Goal: Task Accomplishment & Management: Complete application form

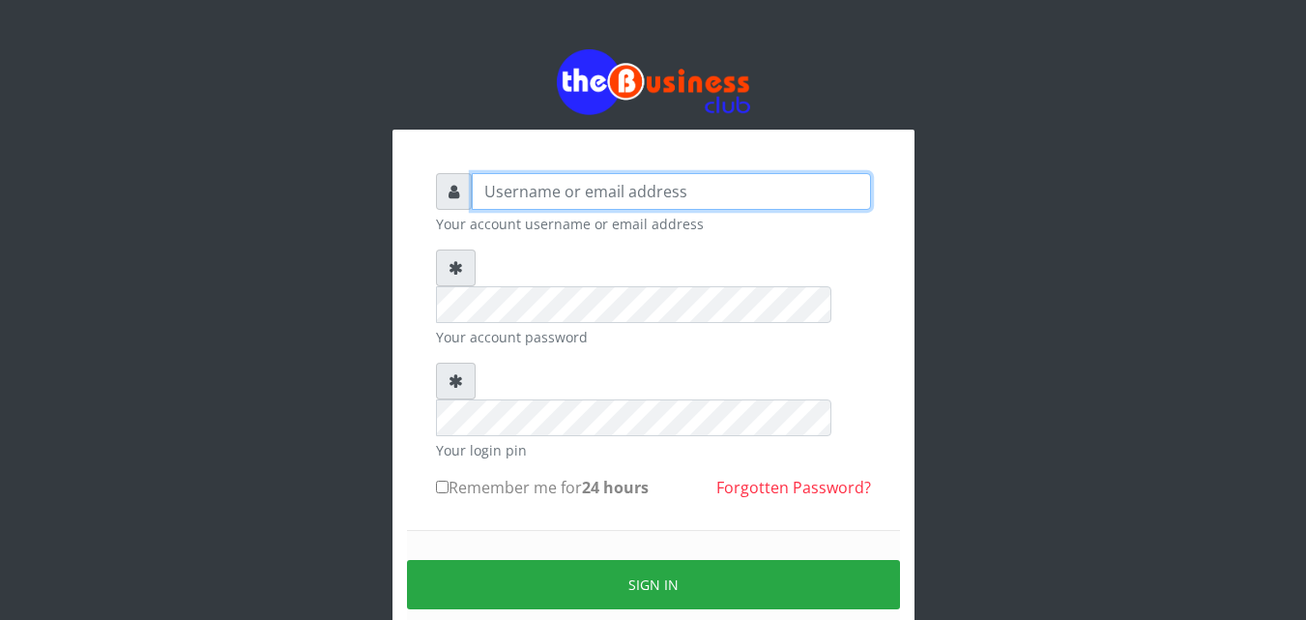
click at [503, 186] on input "text" at bounding box center [671, 191] width 399 height 37
type input "[EMAIL_ADDRESS][DOMAIN_NAME]"
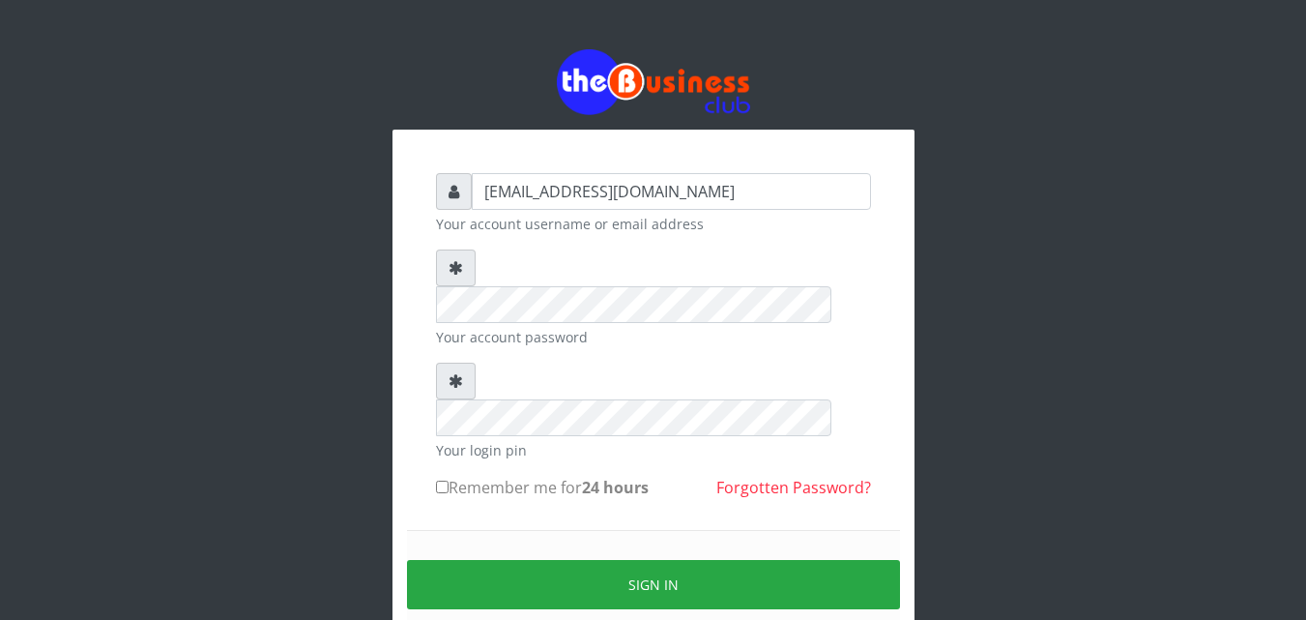
click at [443, 480] on input "Remember me for 24 hours" at bounding box center [442, 486] width 13 height 13
checkbox input "true"
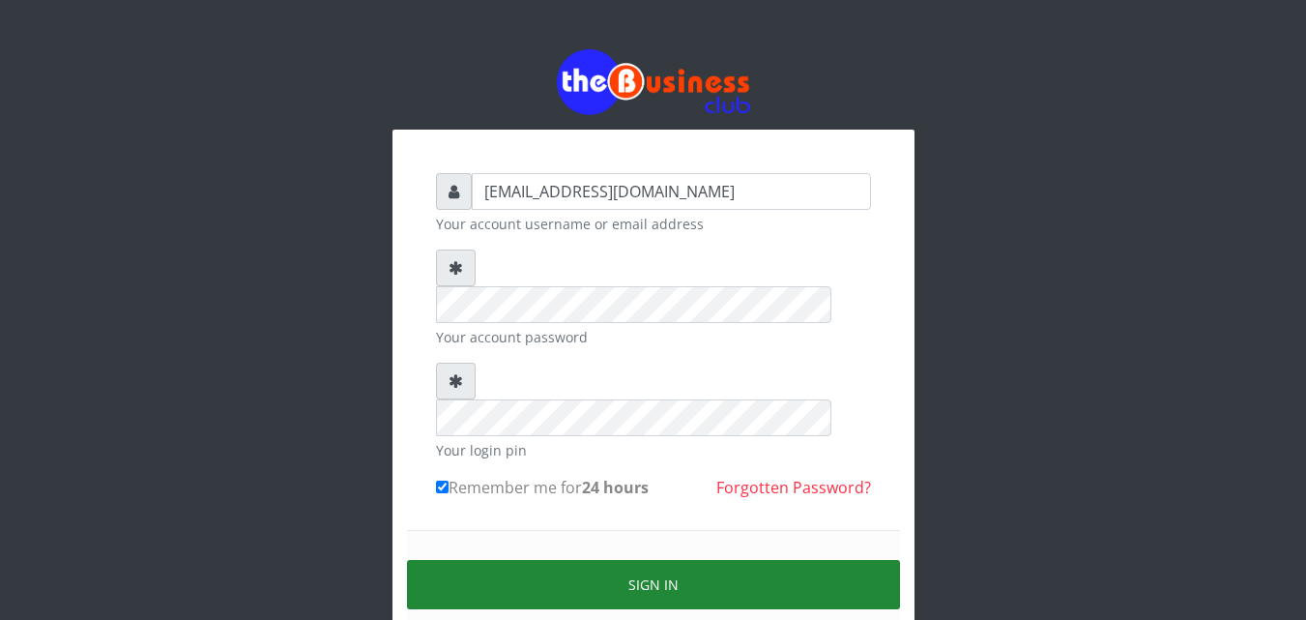
click at [644, 560] on button "Sign in" at bounding box center [653, 584] width 493 height 49
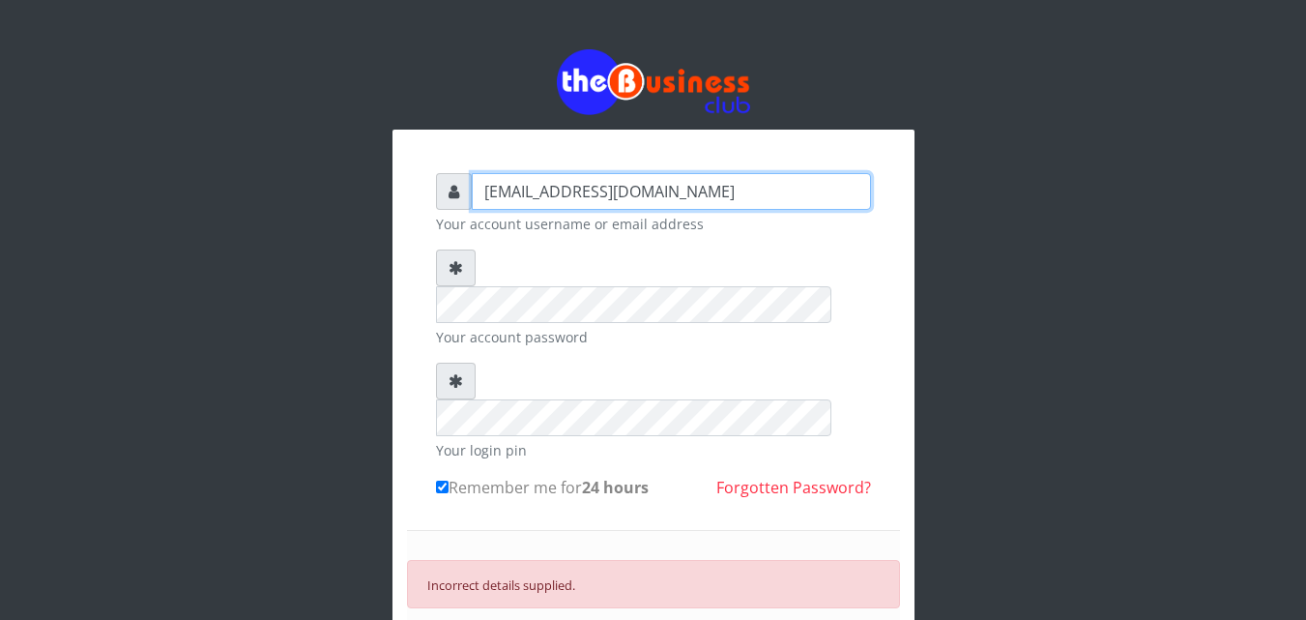
click at [758, 182] on input "[EMAIL_ADDRESS][DOMAIN_NAME]" at bounding box center [671, 191] width 399 height 37
type input "ndudiri [PERSON_NAME]"
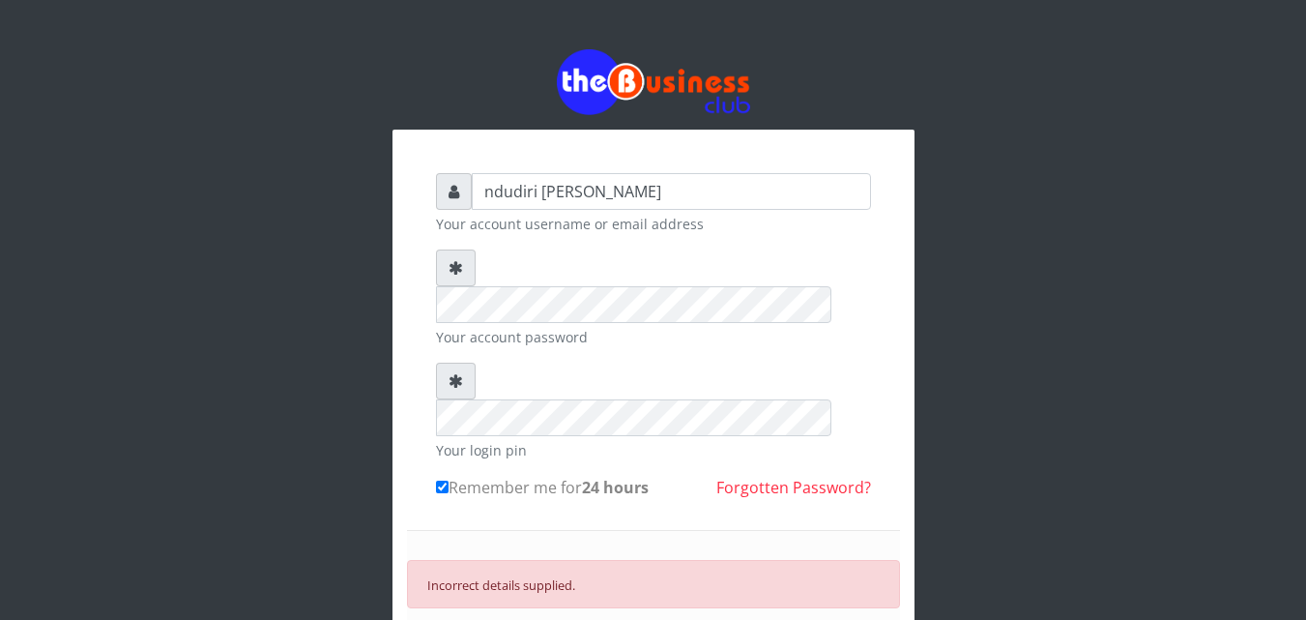
click at [442, 480] on input "Remember me for 24 hours" at bounding box center [442, 486] width 13 height 13
click at [441, 480] on input "Remember me for 24 hours" at bounding box center [442, 486] width 13 height 13
checkbox input "true"
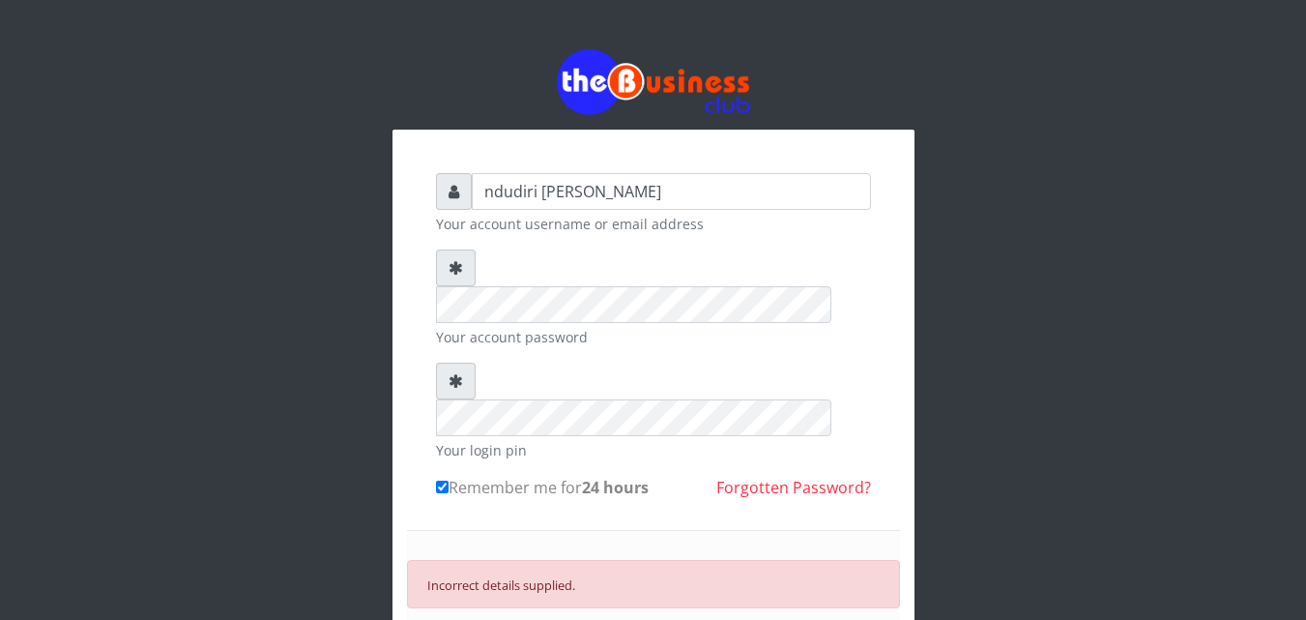
click at [659, 196] on input "ndudiri Odinaka Amadi" at bounding box center [671, 191] width 399 height 37
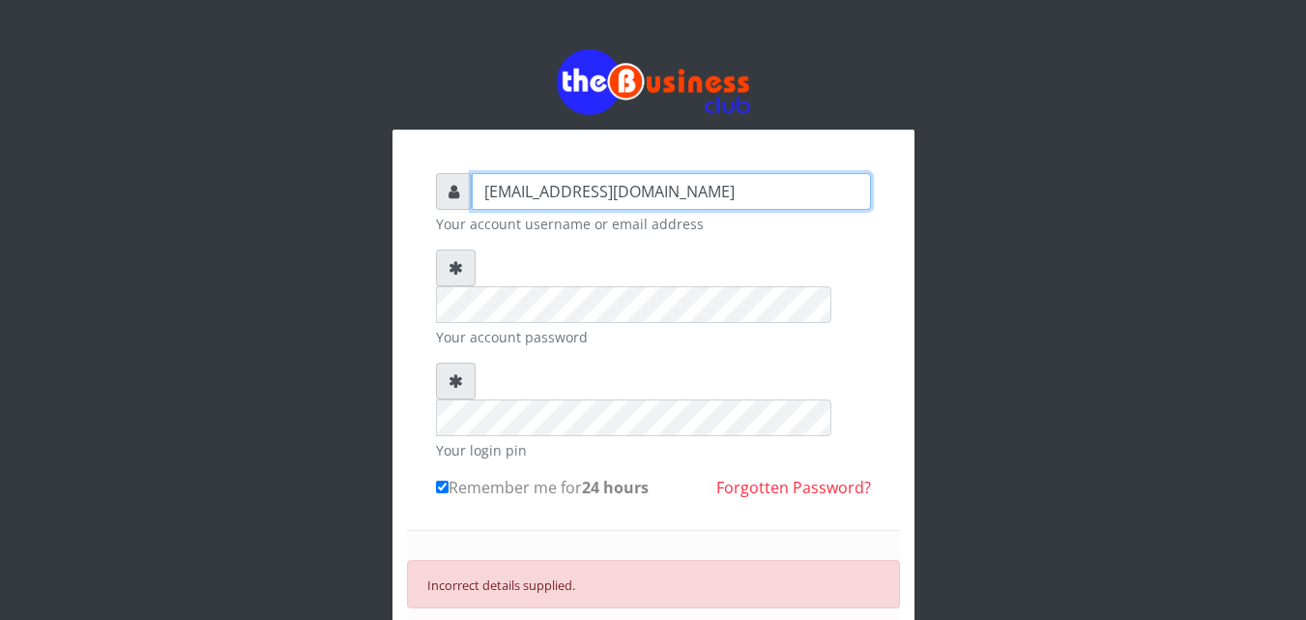
type input "ndudiriodinakaamadi@gmail.com"
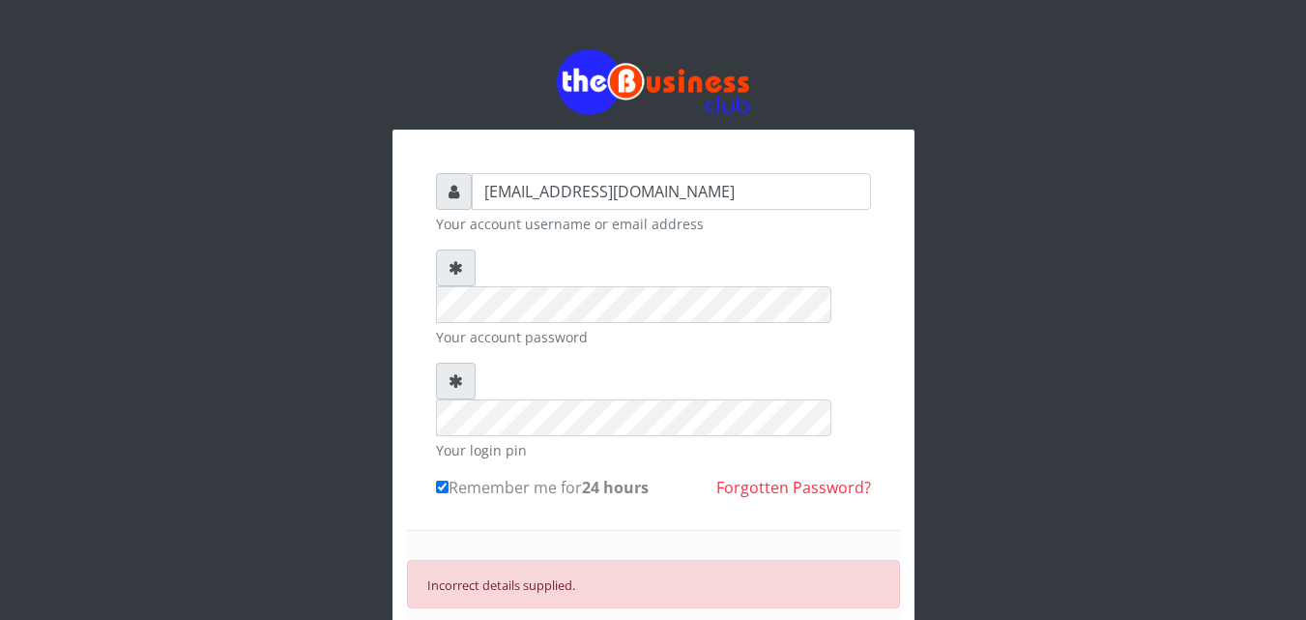
click at [811, 477] on link "Forgotten Password?" at bounding box center [793, 487] width 155 height 21
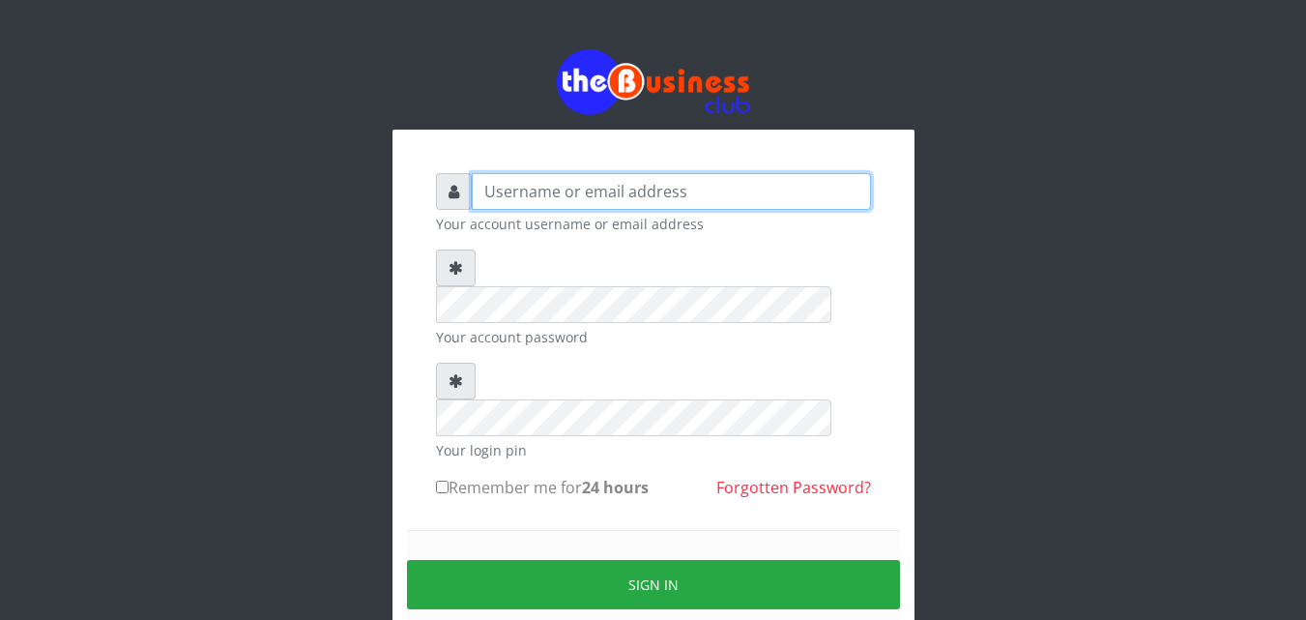
click at [581, 187] on input "text" at bounding box center [671, 191] width 399 height 37
type input "Ndudiri Odinaka Amadi"
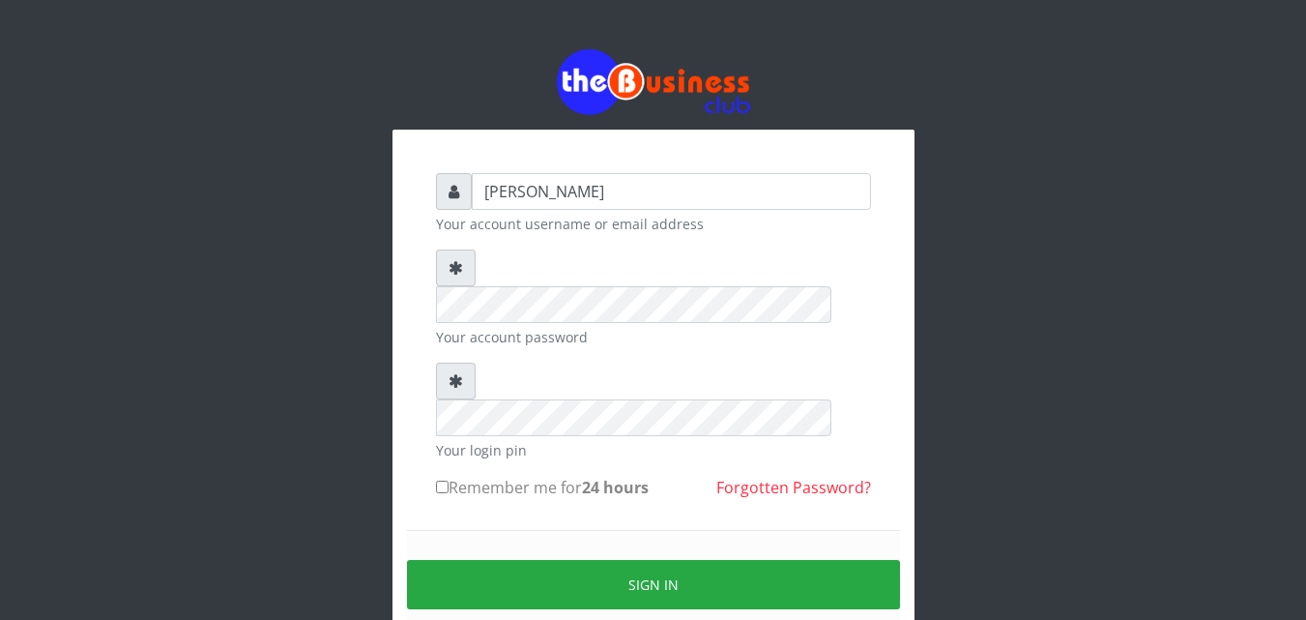
click at [437, 480] on input "Remember me for 24 hours" at bounding box center [442, 486] width 13 height 13
checkbox input "true"
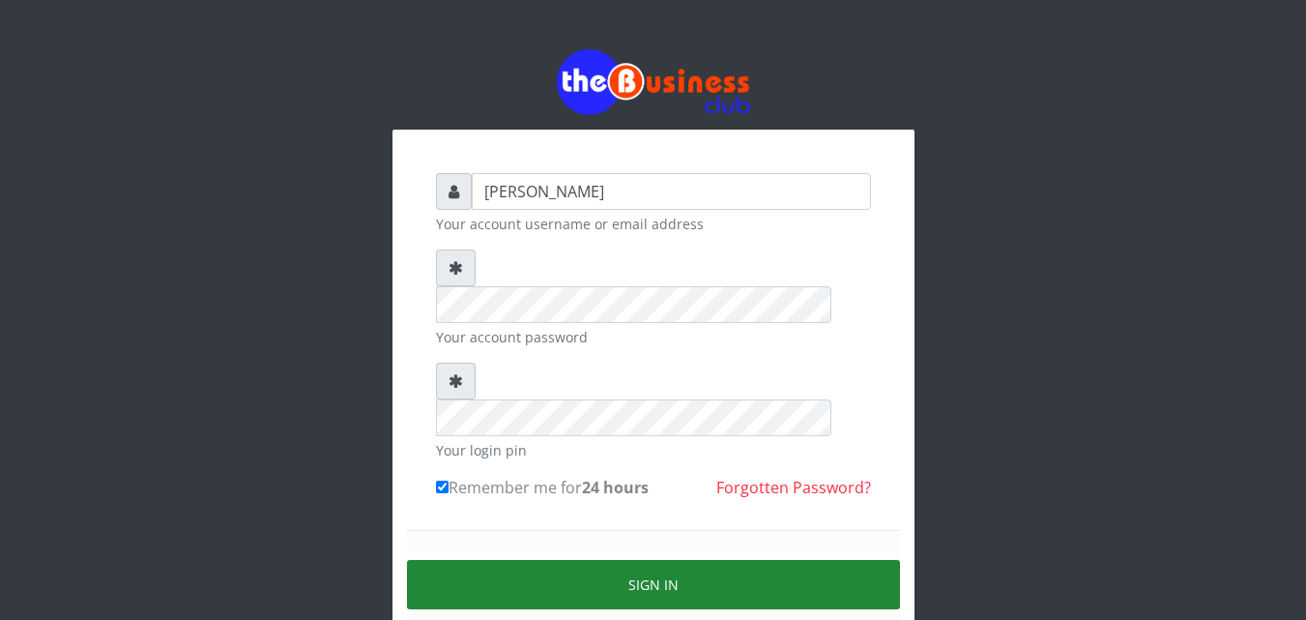
click at [526, 560] on button "Sign in" at bounding box center [653, 584] width 493 height 49
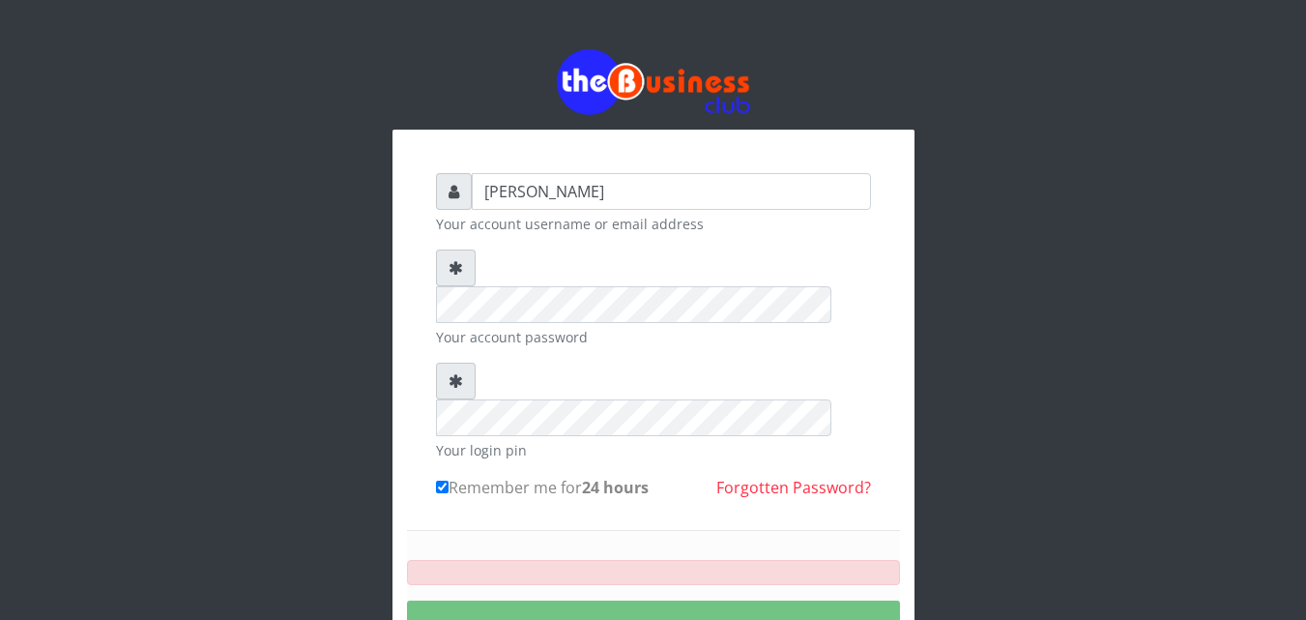
click at [597, 600] on button "SIGNING IN..." at bounding box center [653, 624] width 493 height 49
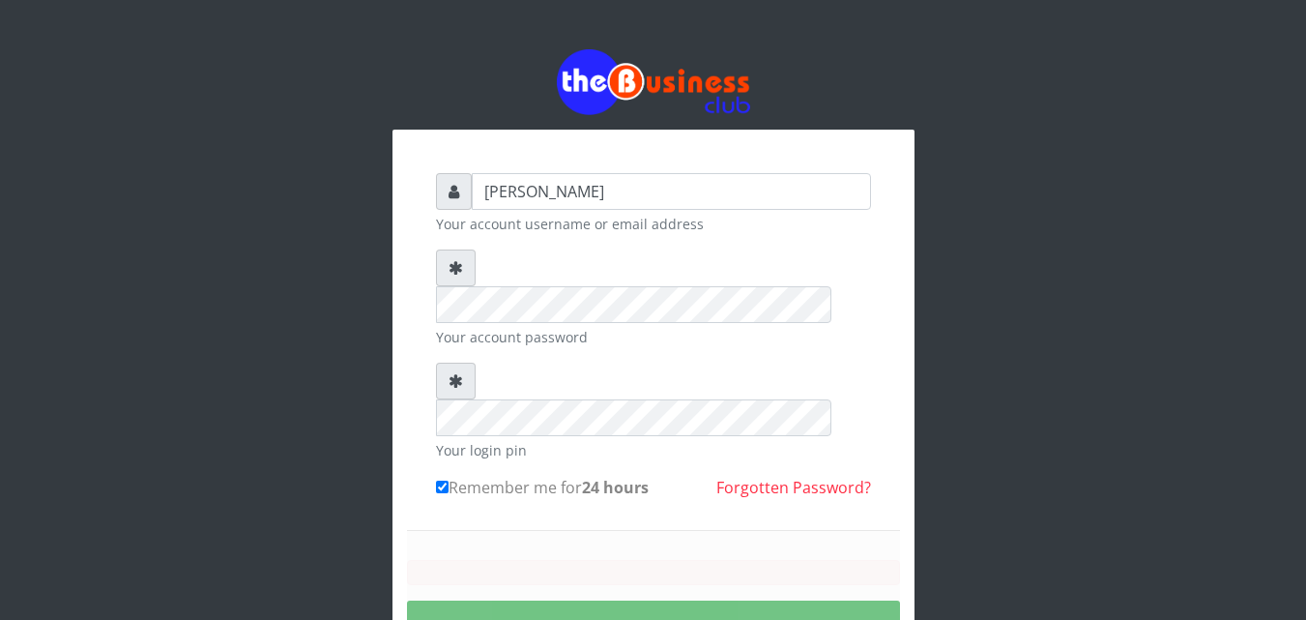
click at [597, 600] on button "SIGNING IN..." at bounding box center [653, 624] width 493 height 49
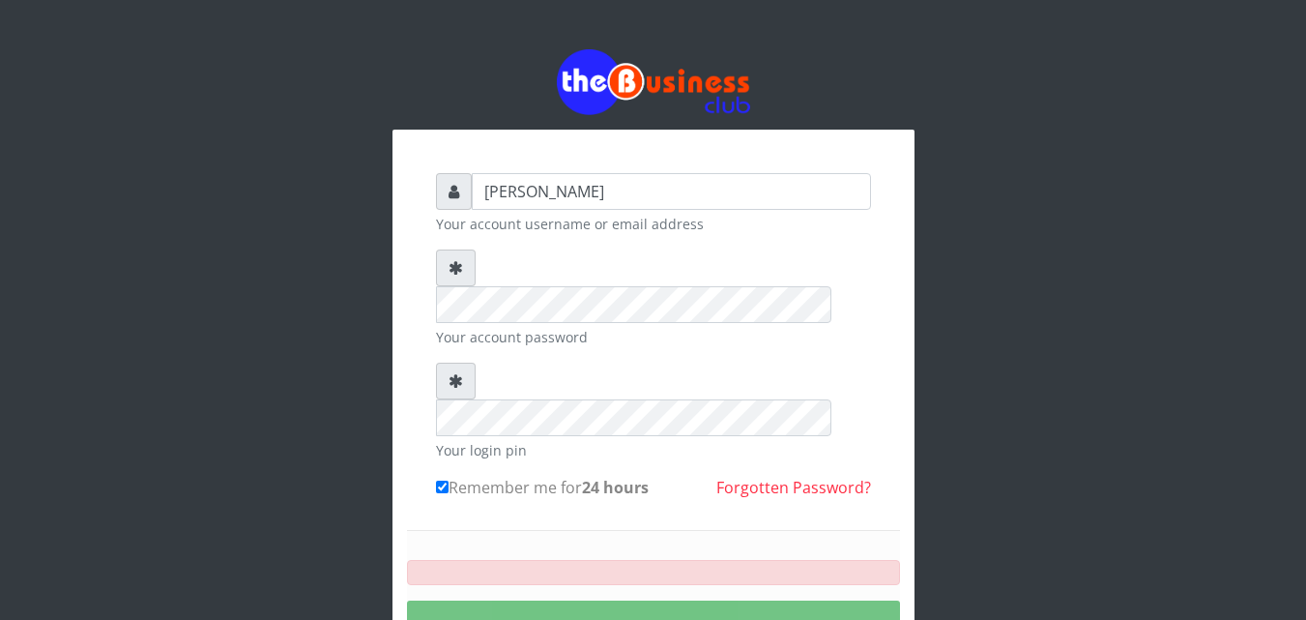
click at [597, 600] on button "SIGNING IN..." at bounding box center [653, 624] width 493 height 49
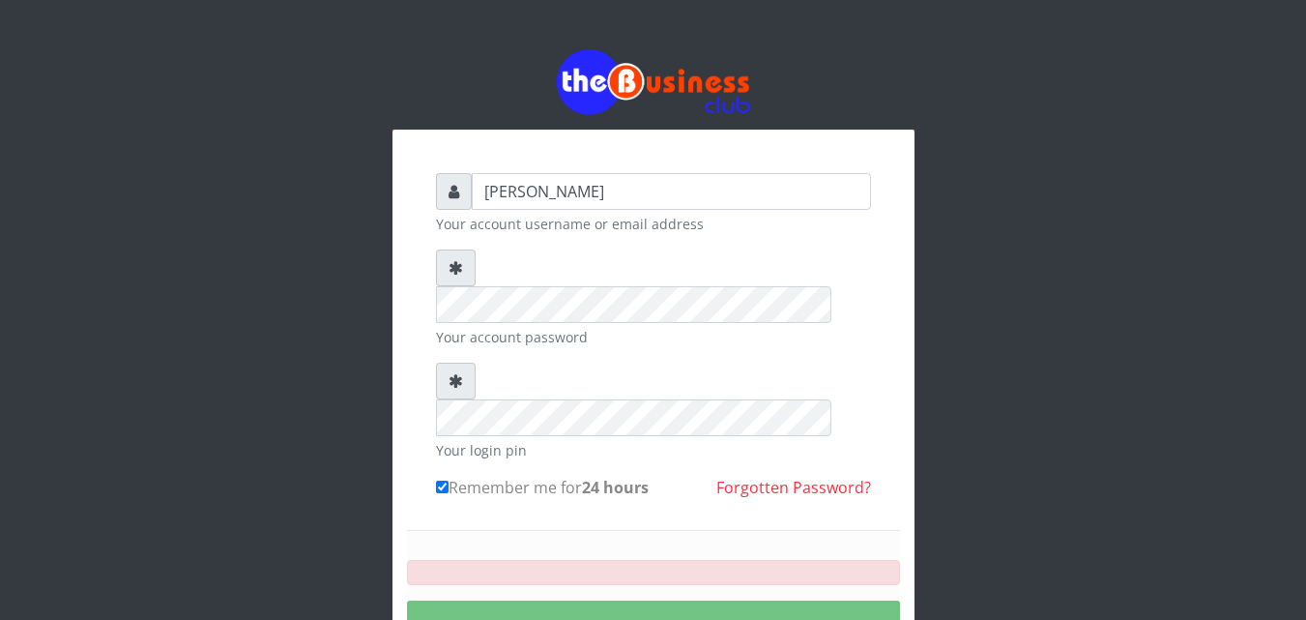
click at [597, 600] on button "SIGNING IN..." at bounding box center [653, 624] width 493 height 49
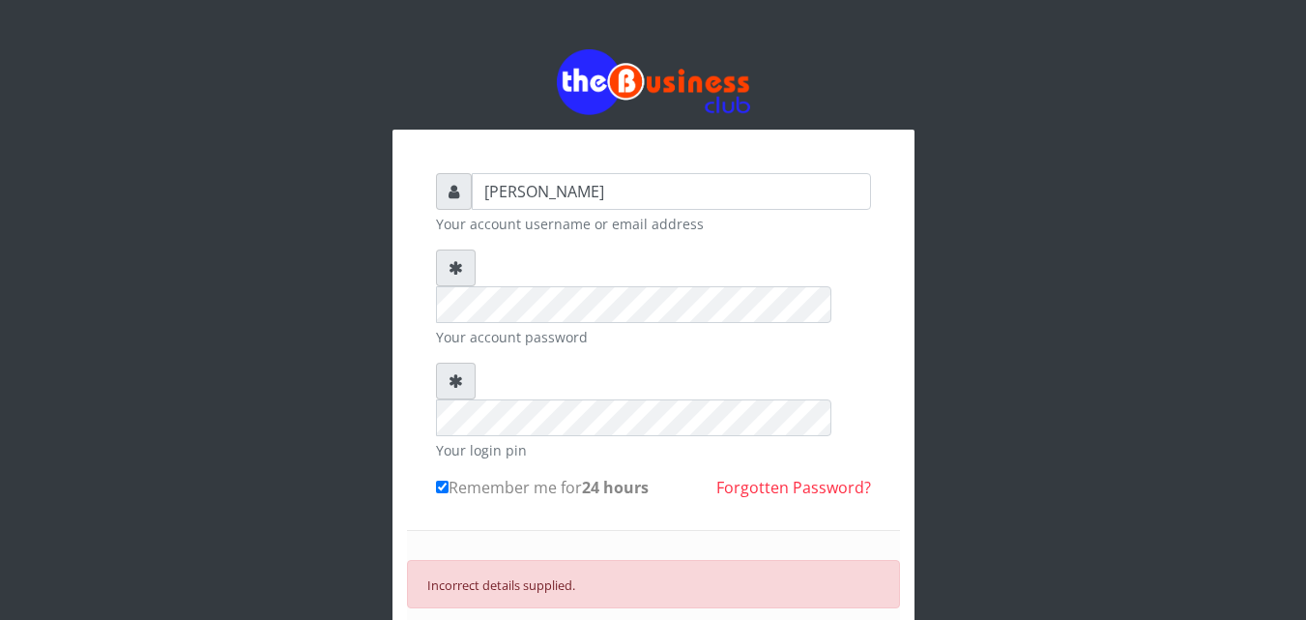
click at [590, 220] on small "Your account username or email address" at bounding box center [653, 224] width 435 height 20
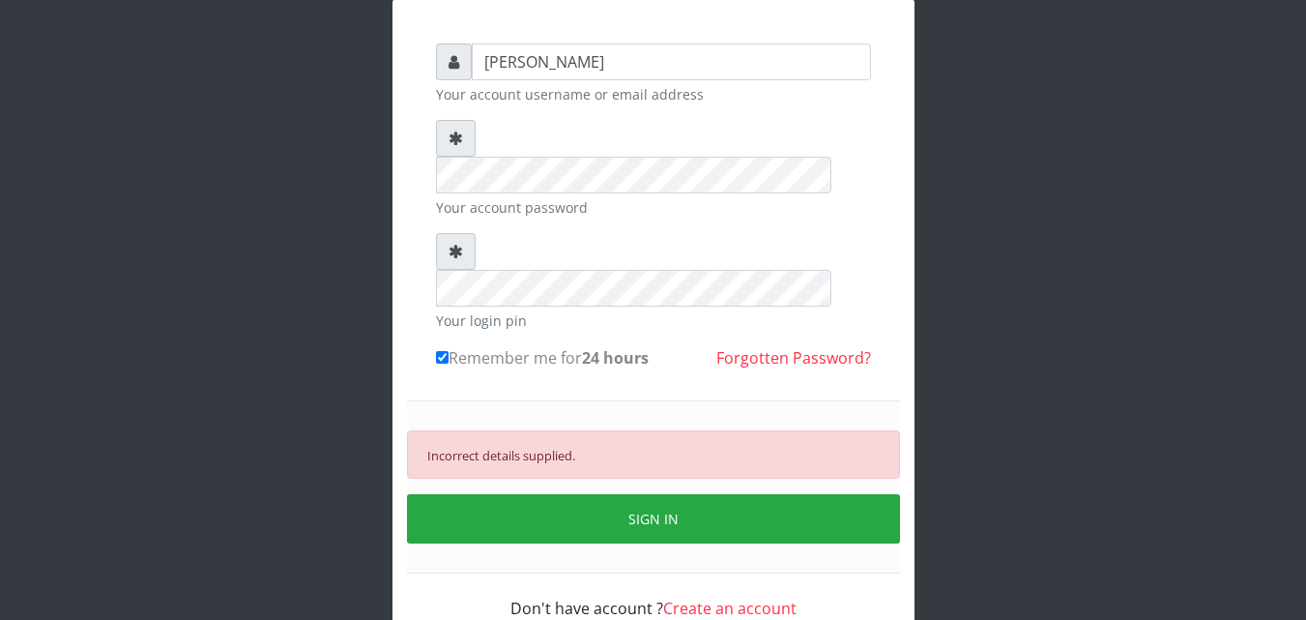
scroll to position [139, 0]
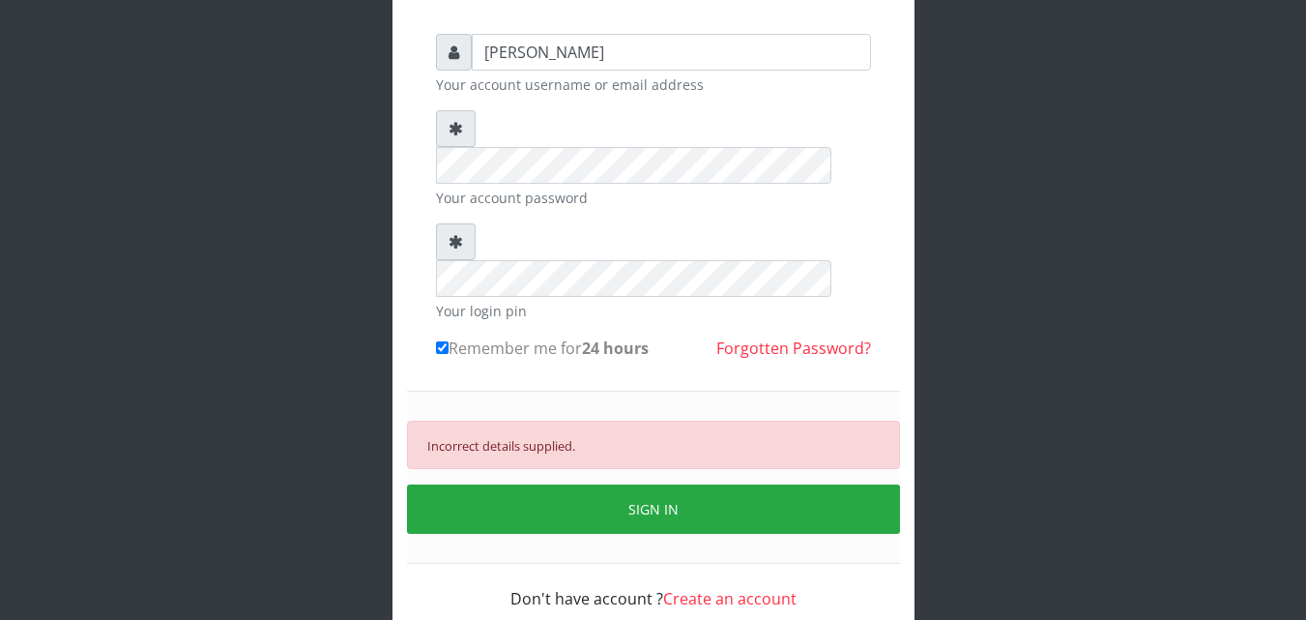
click at [751, 588] on link "Create an account" at bounding box center [729, 598] width 133 height 21
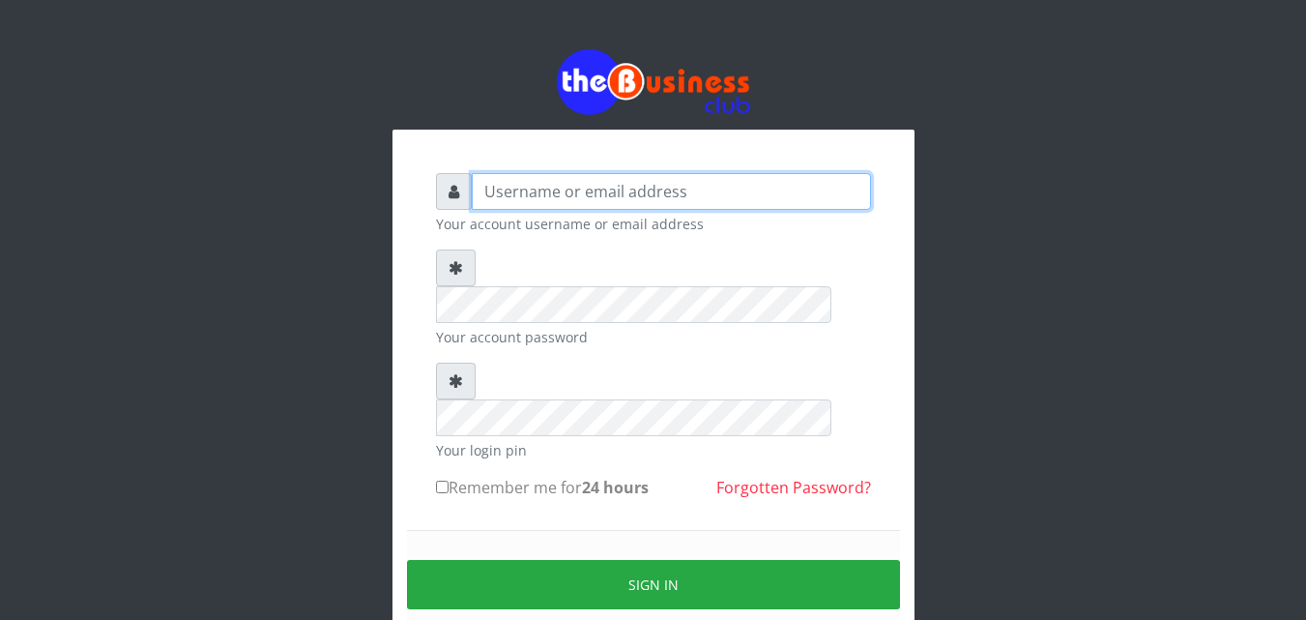
click at [566, 186] on input "text" at bounding box center [671, 191] width 399 height 37
click at [571, 189] on input "text" at bounding box center [671, 191] width 399 height 37
click at [594, 198] on input "text" at bounding box center [671, 191] width 399 height 37
type input "[EMAIL_ADDRESS][DOMAIN_NAME]"
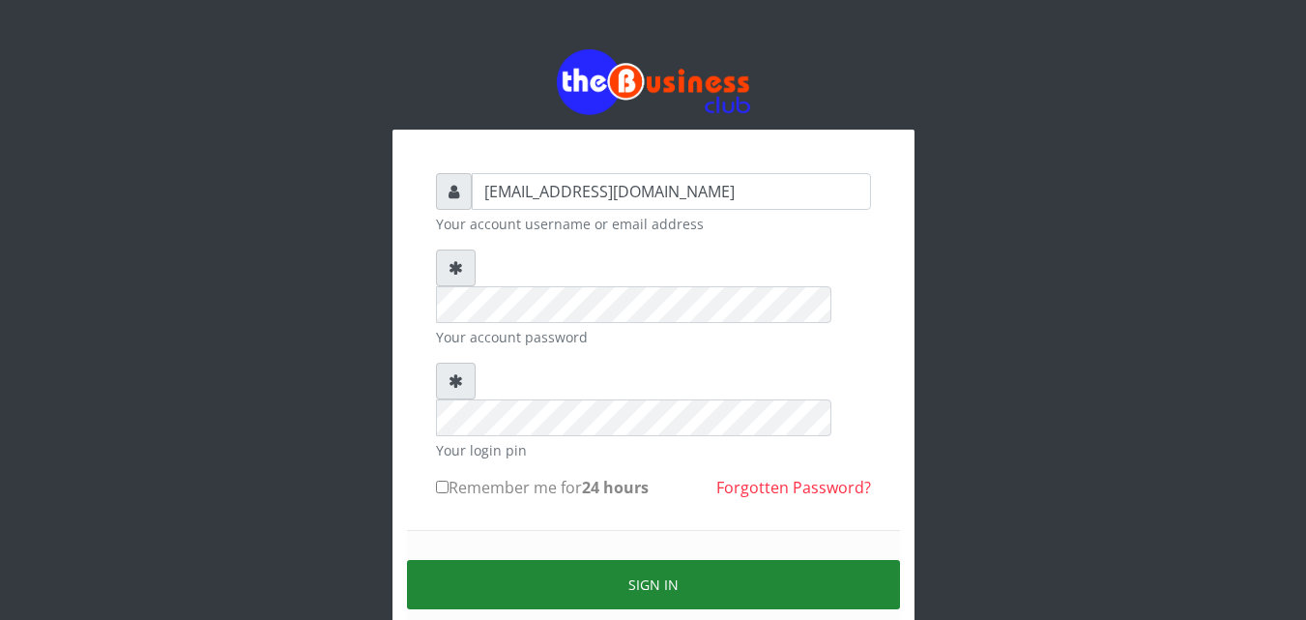
click at [625, 560] on button "Sign in" at bounding box center [653, 584] width 493 height 49
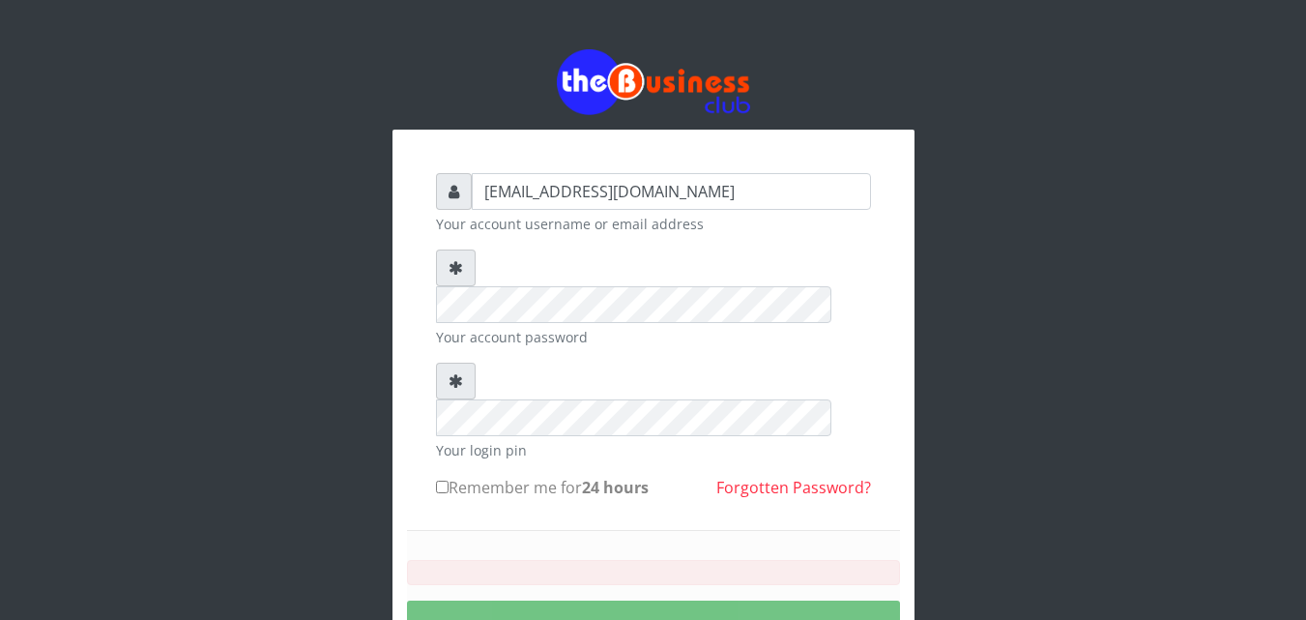
click at [701, 600] on button "SIGNING IN..." at bounding box center [653, 624] width 493 height 49
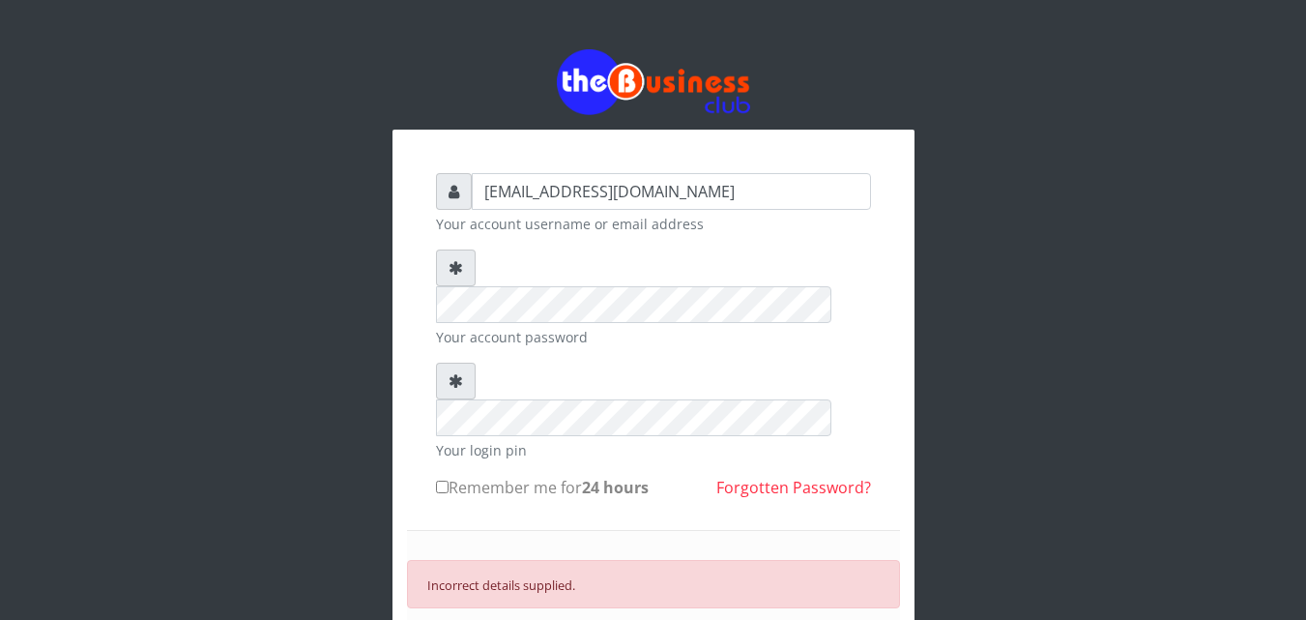
click at [445, 480] on input "Remember me for 24 hours" at bounding box center [442, 486] width 13 height 13
checkbox input "true"
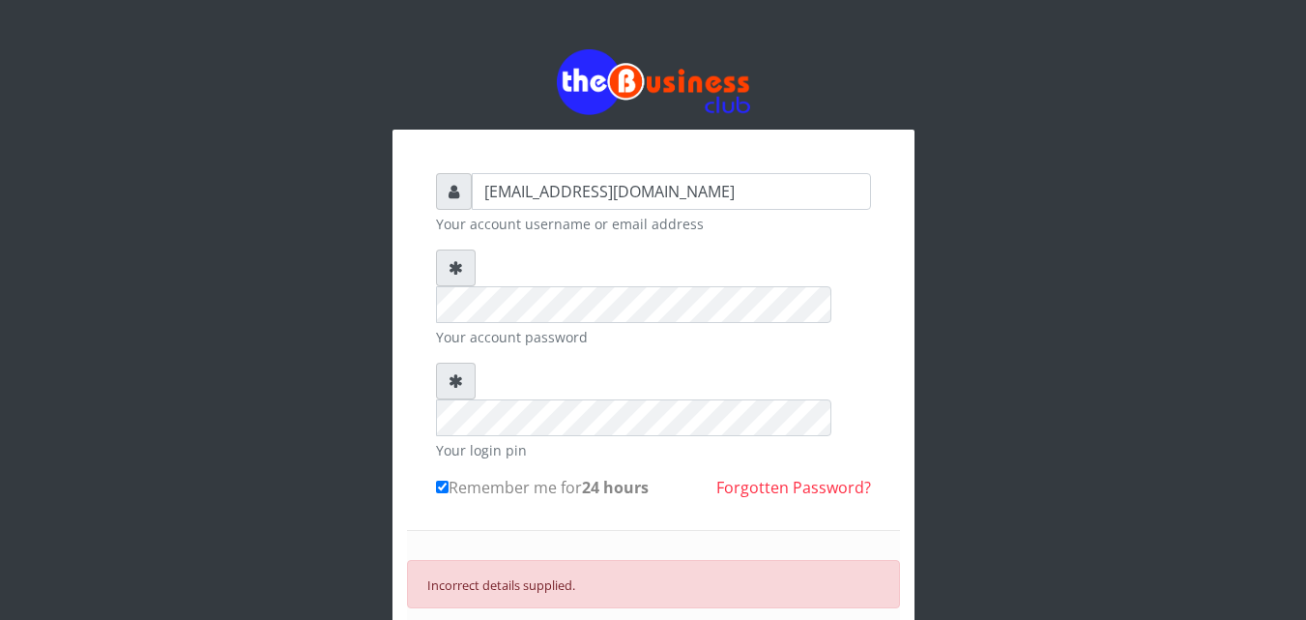
click at [795, 423] on form "ndudiriodinakaamadi@gmail.com Your account username or email address Your accou…" at bounding box center [653, 461] width 435 height 576
click at [795, 477] on link "Forgotten Password?" at bounding box center [793, 487] width 155 height 21
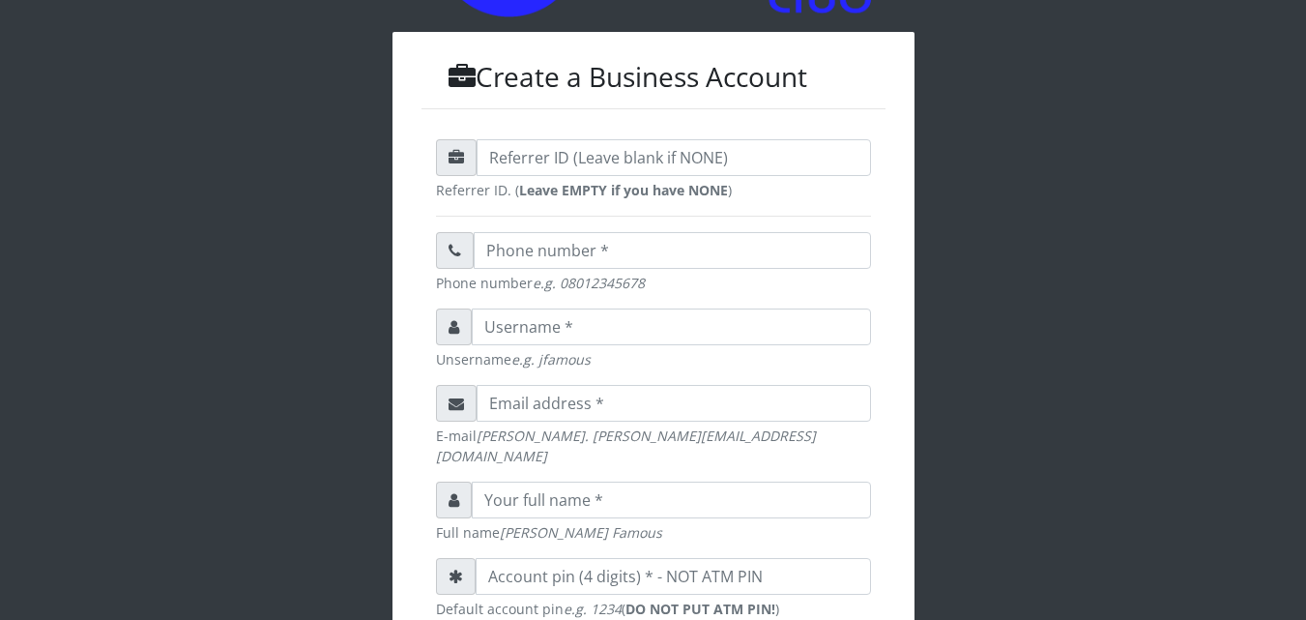
scroll to position [201, 0]
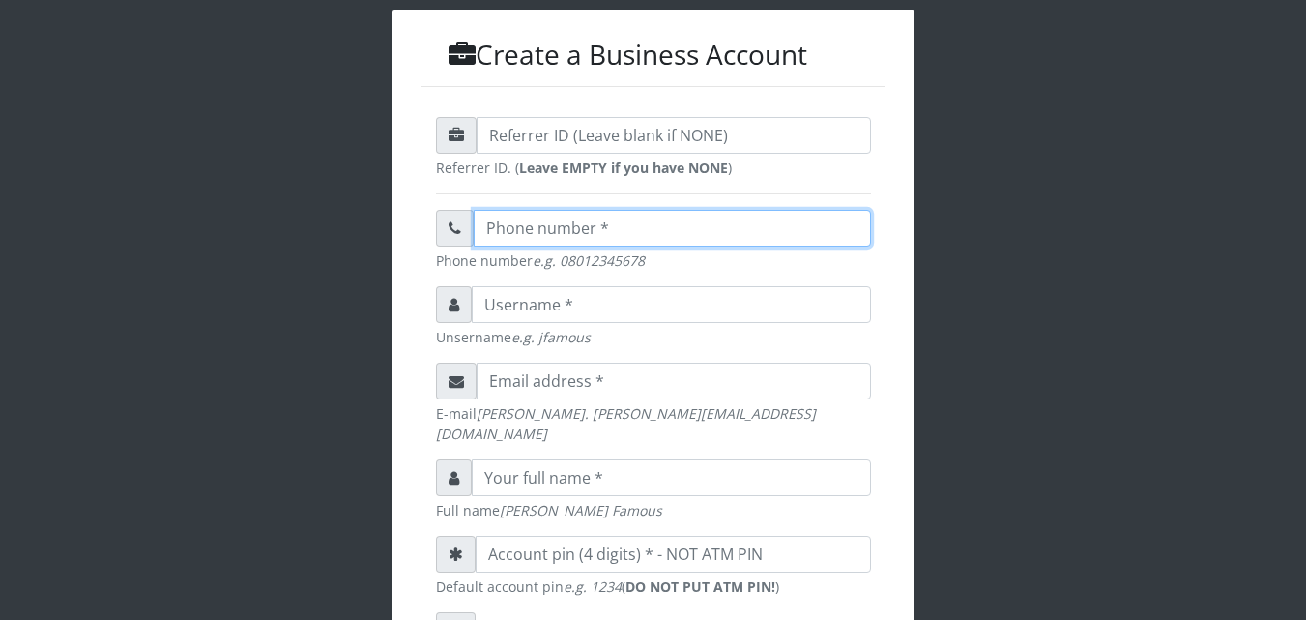
click at [630, 226] on input "text" at bounding box center [672, 228] width 397 height 37
type input "07042223102"
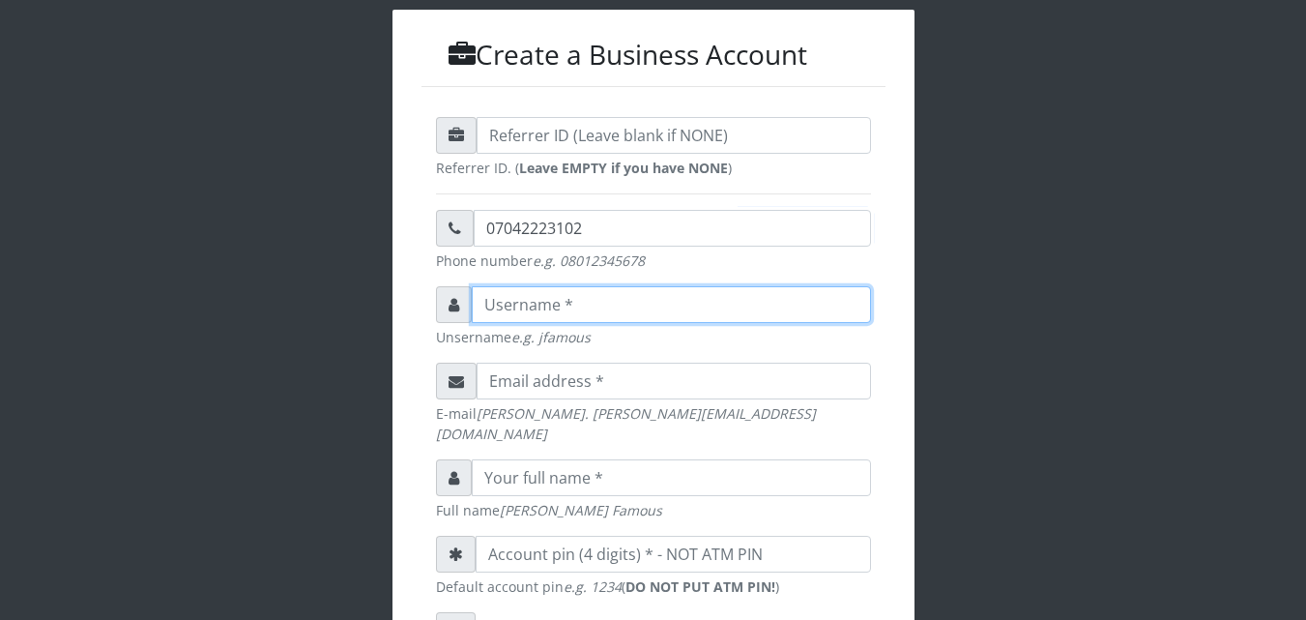
click at [621, 298] on input "text" at bounding box center [671, 304] width 399 height 37
type input "NdudiriOdinaka Amadi"
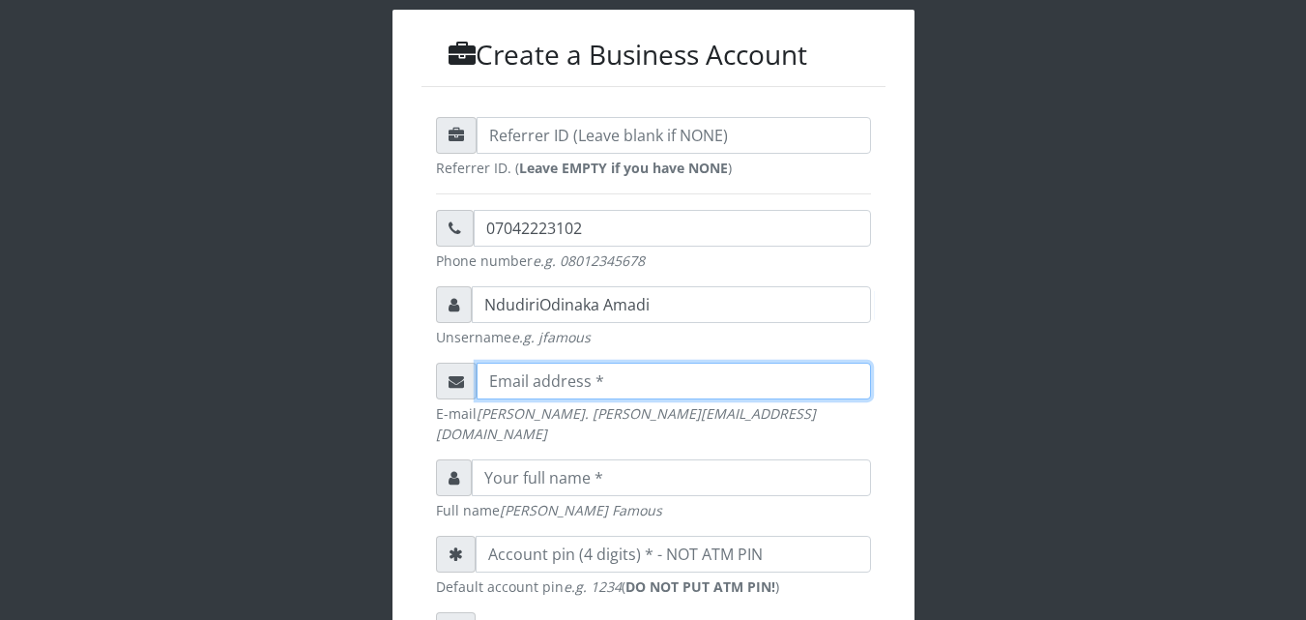
click at [634, 375] on input "email" at bounding box center [674, 380] width 394 height 37
type input "[EMAIL_ADDRESS][DOMAIN_NAME]"
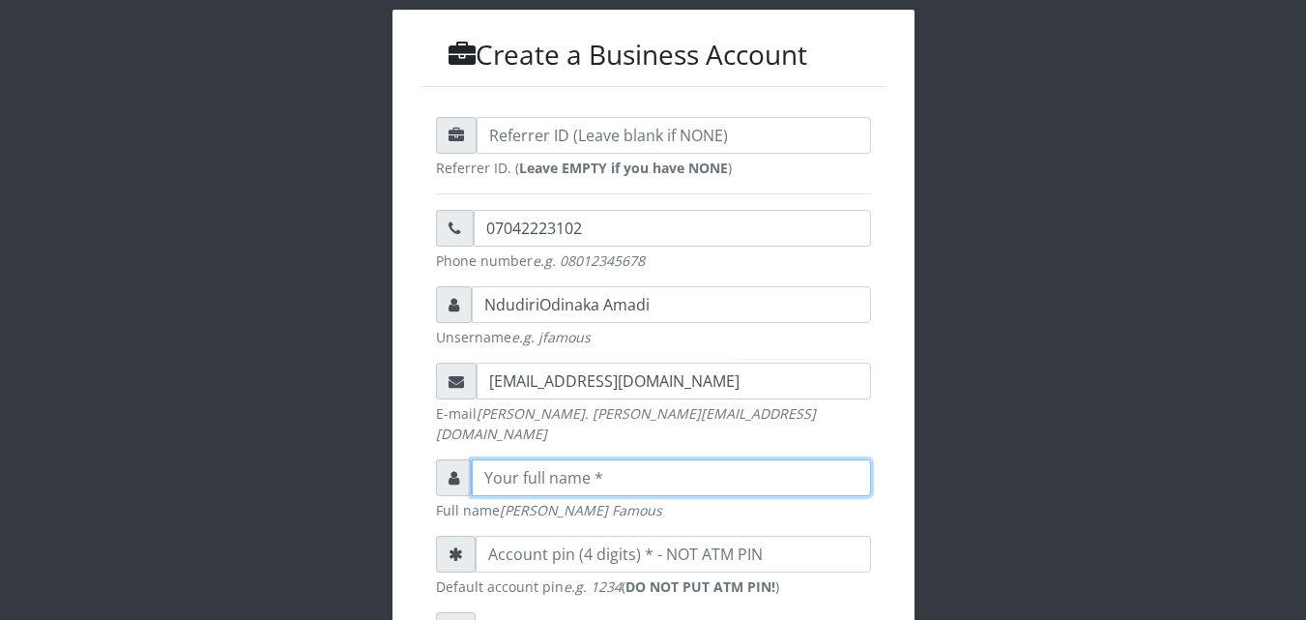
click at [617, 463] on input "text" at bounding box center [671, 477] width 399 height 37
type input "N"
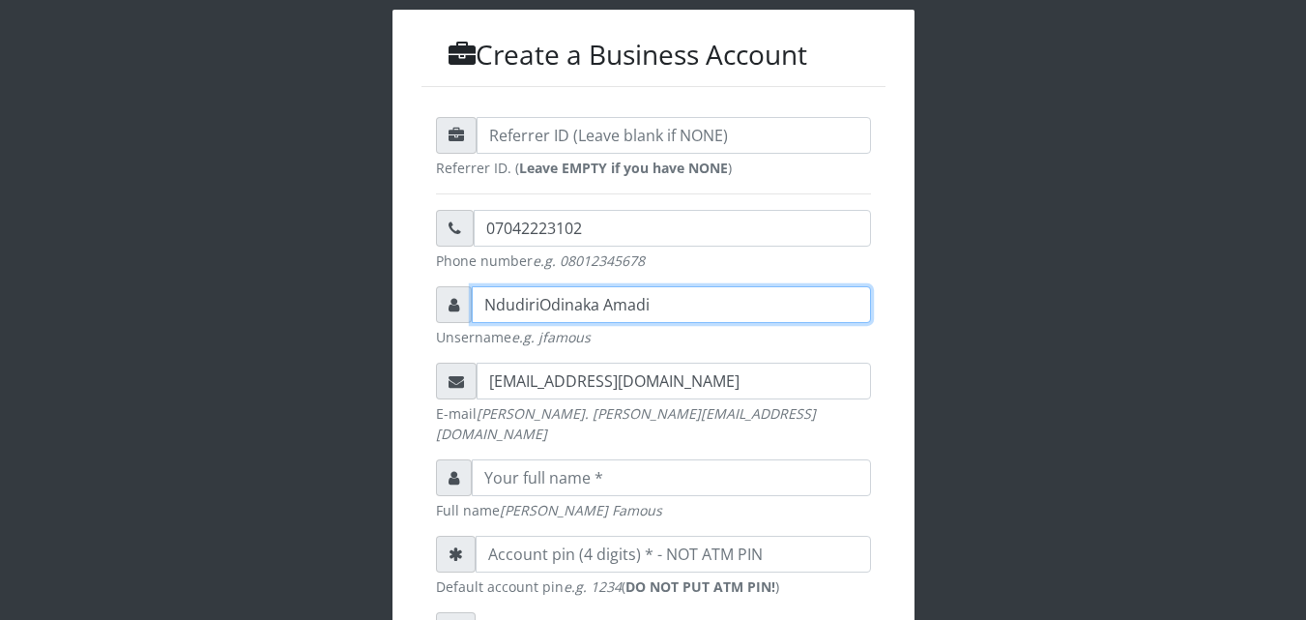
drag, startPoint x: 483, startPoint y: 301, endPoint x: 653, endPoint y: 302, distance: 170.1
click at [653, 302] on input "NdudiriOdinaka Amadi" at bounding box center [671, 304] width 399 height 37
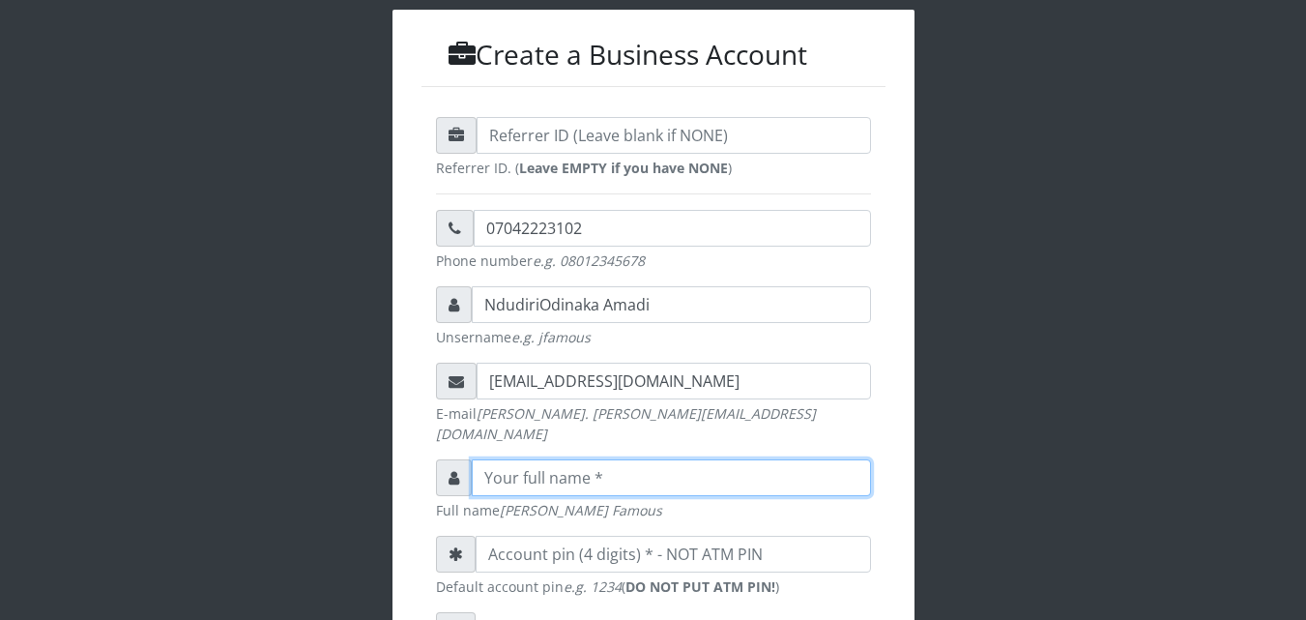
click at [580, 459] on input "text" at bounding box center [671, 477] width 399 height 37
paste input "NdudiriOdinaka Amadi"
type input "NdudiriOdinaka Amadi"
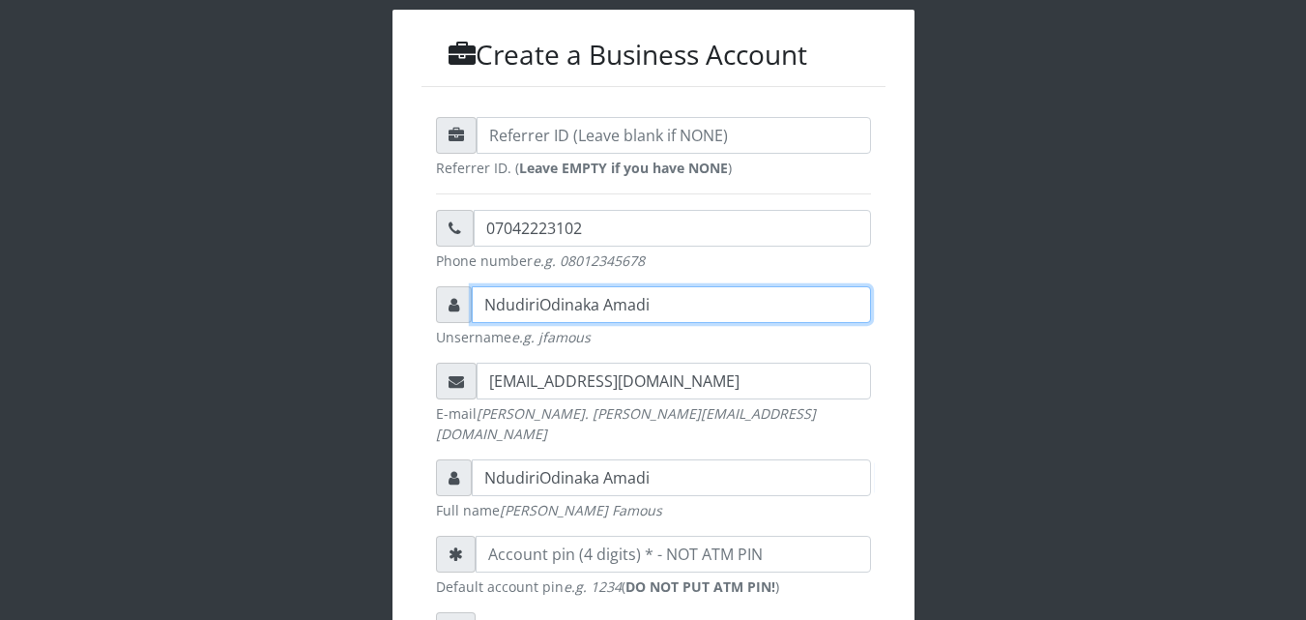
click at [648, 303] on input "NdudiriOdinaka Amadi" at bounding box center [671, 304] width 399 height 37
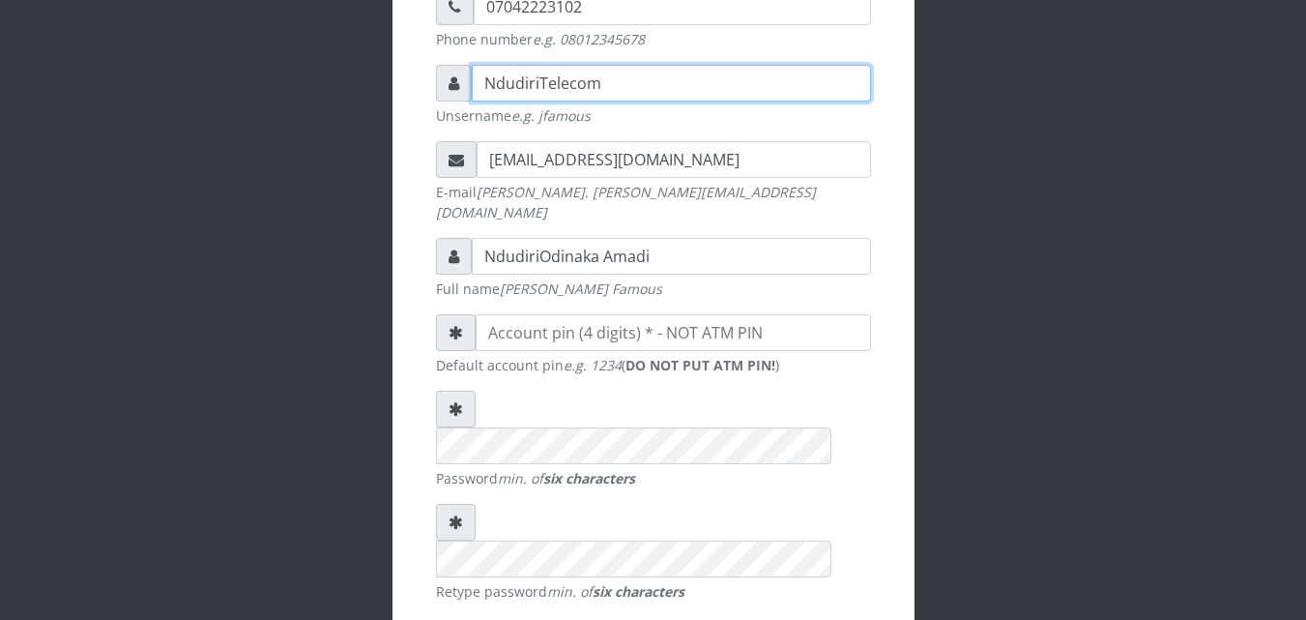
scroll to position [433, 0]
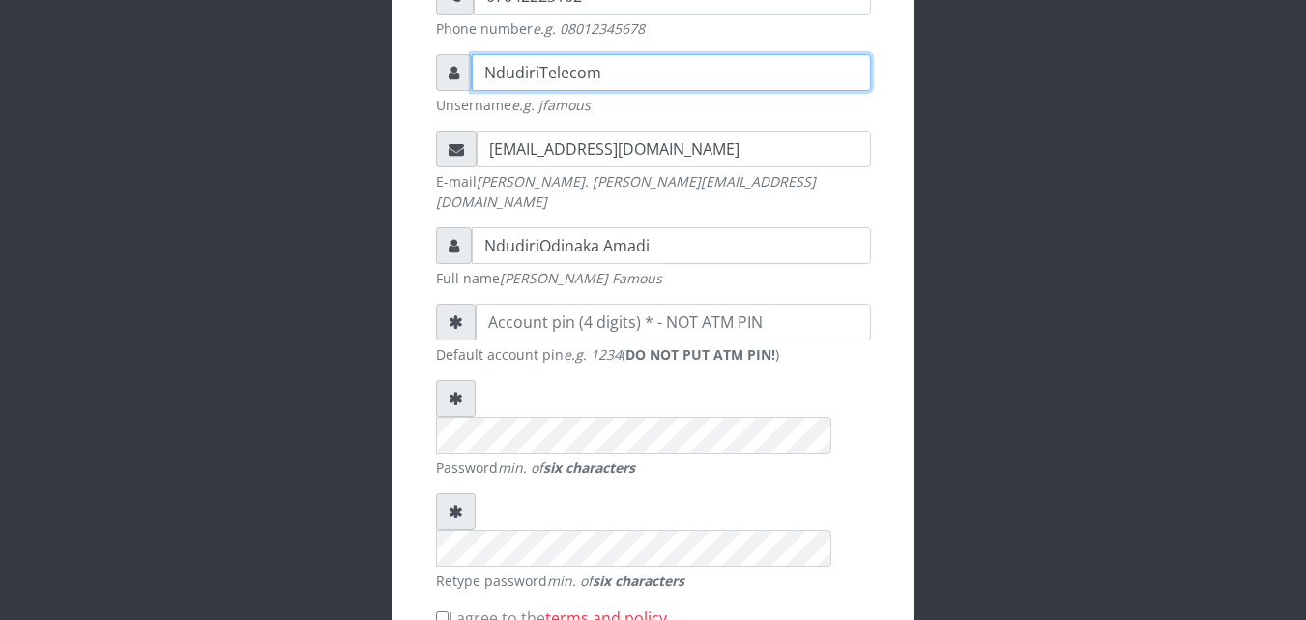
type input "NdudiriTelecom"
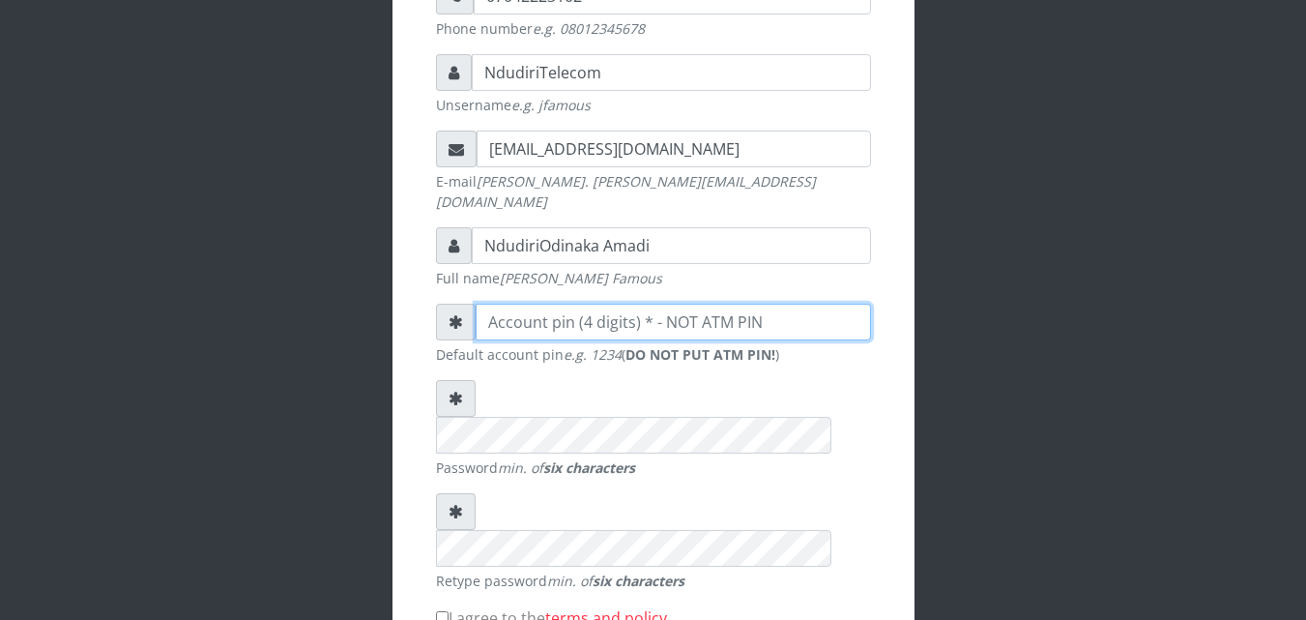
click at [636, 305] on input "number" at bounding box center [673, 322] width 395 height 37
type input "1214"
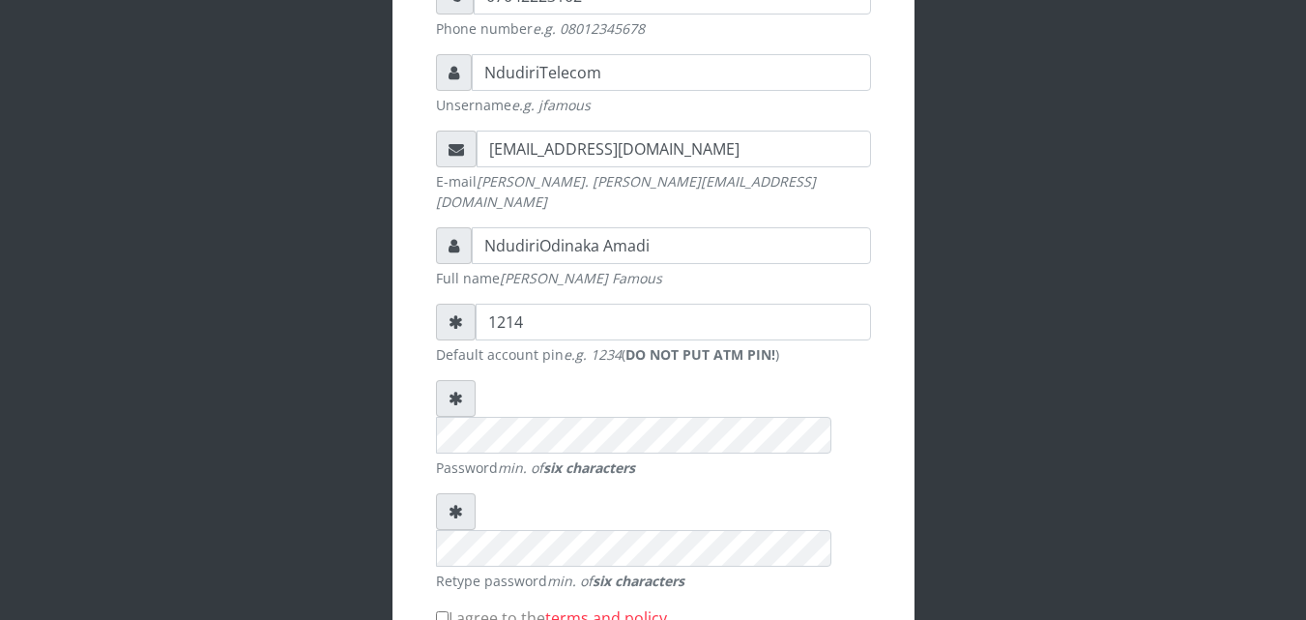
click at [440, 611] on input "I agree to the terms and policy" at bounding box center [442, 617] width 13 height 13
checkbox input "true"
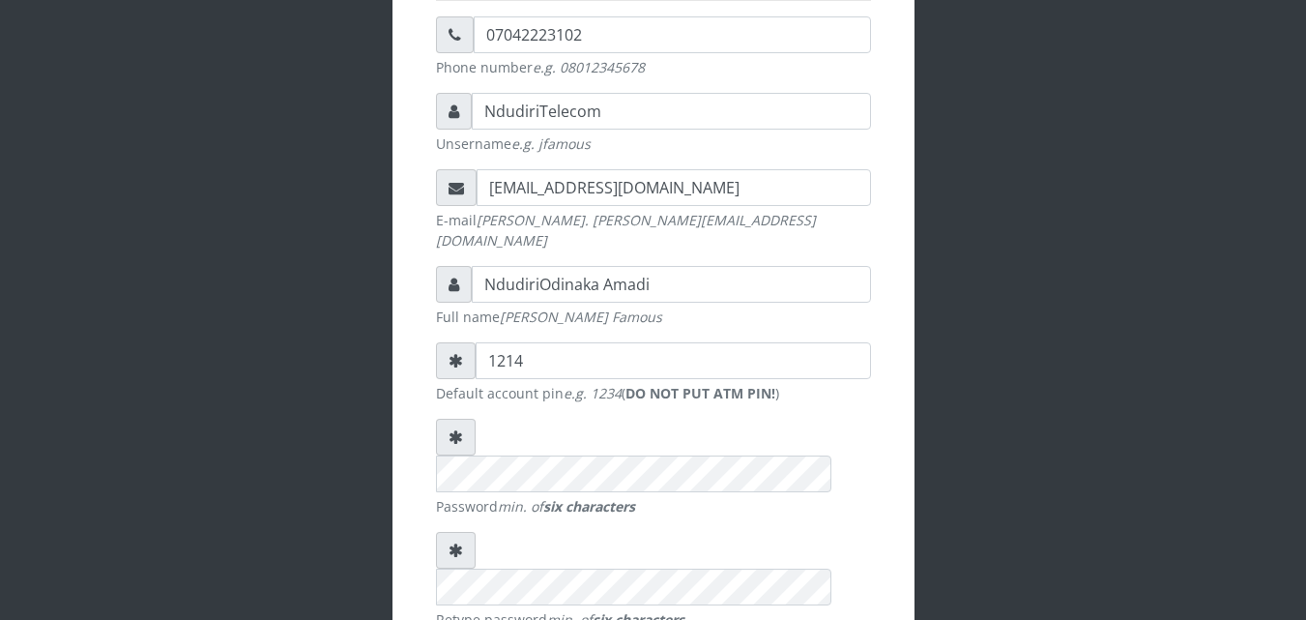
scroll to position [384, 0]
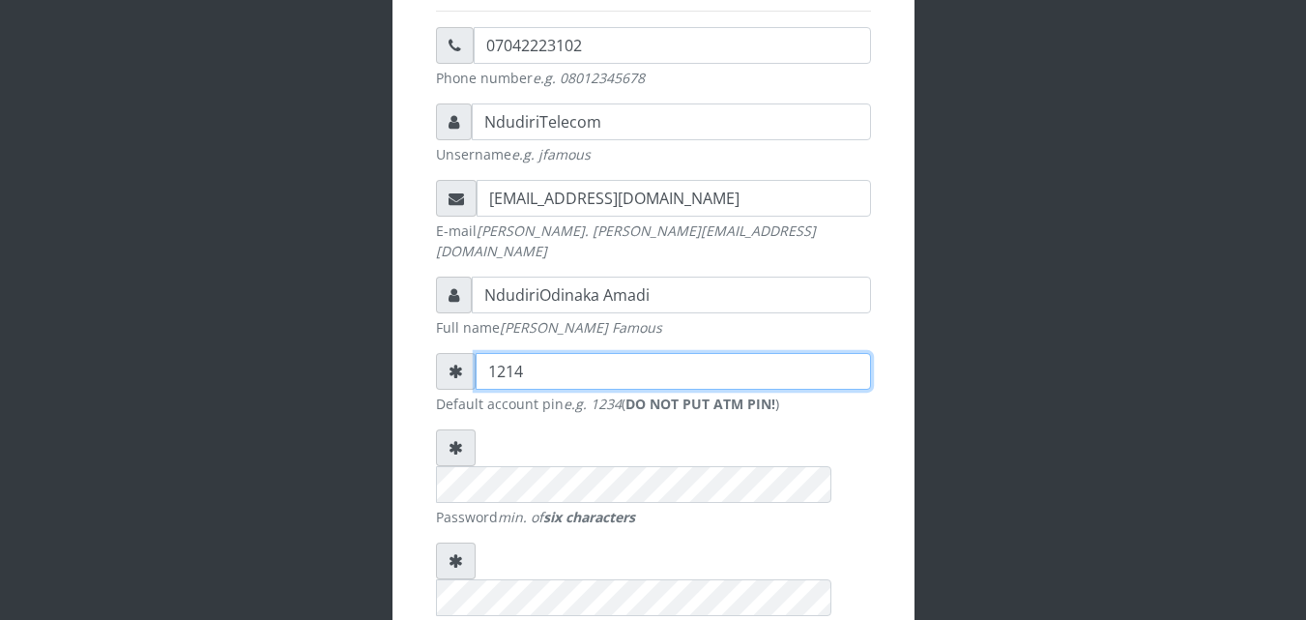
click at [530, 353] on input "1214" at bounding box center [673, 371] width 395 height 37
type input "1"
click at [547, 363] on input "1209" at bounding box center [673, 371] width 395 height 37
type input "1"
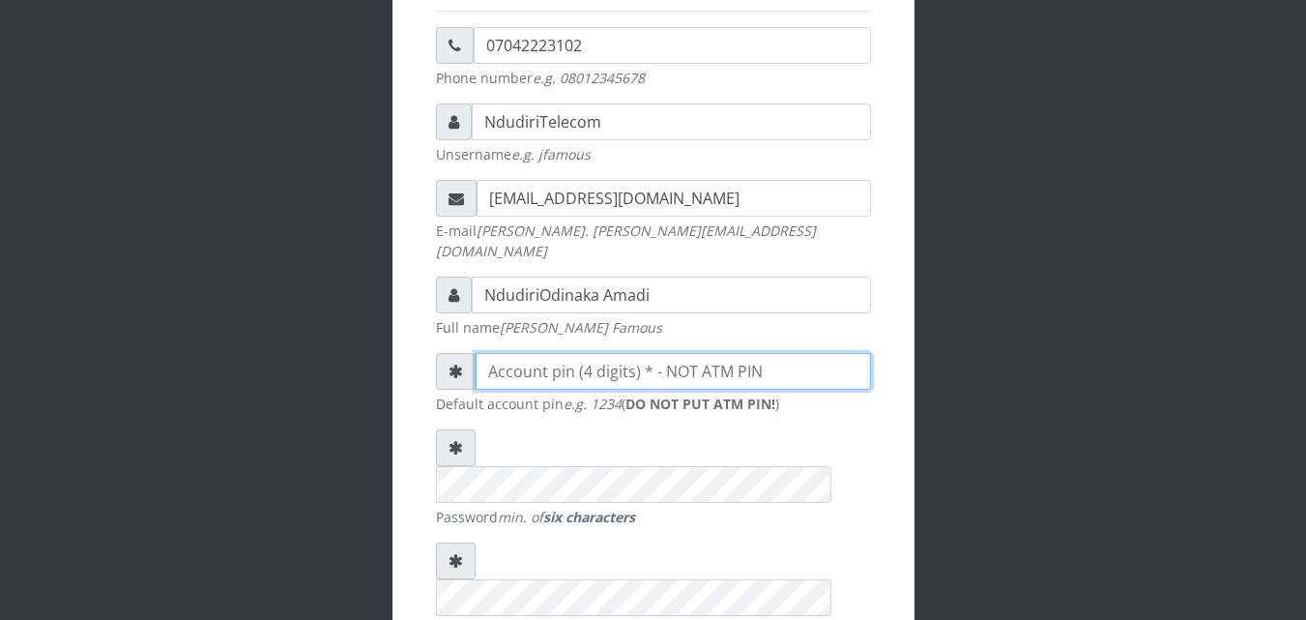
click at [534, 362] on input "number" at bounding box center [673, 371] width 395 height 37
type input "-1"
click at [854, 358] on input "-1" at bounding box center [673, 371] width 395 height 37
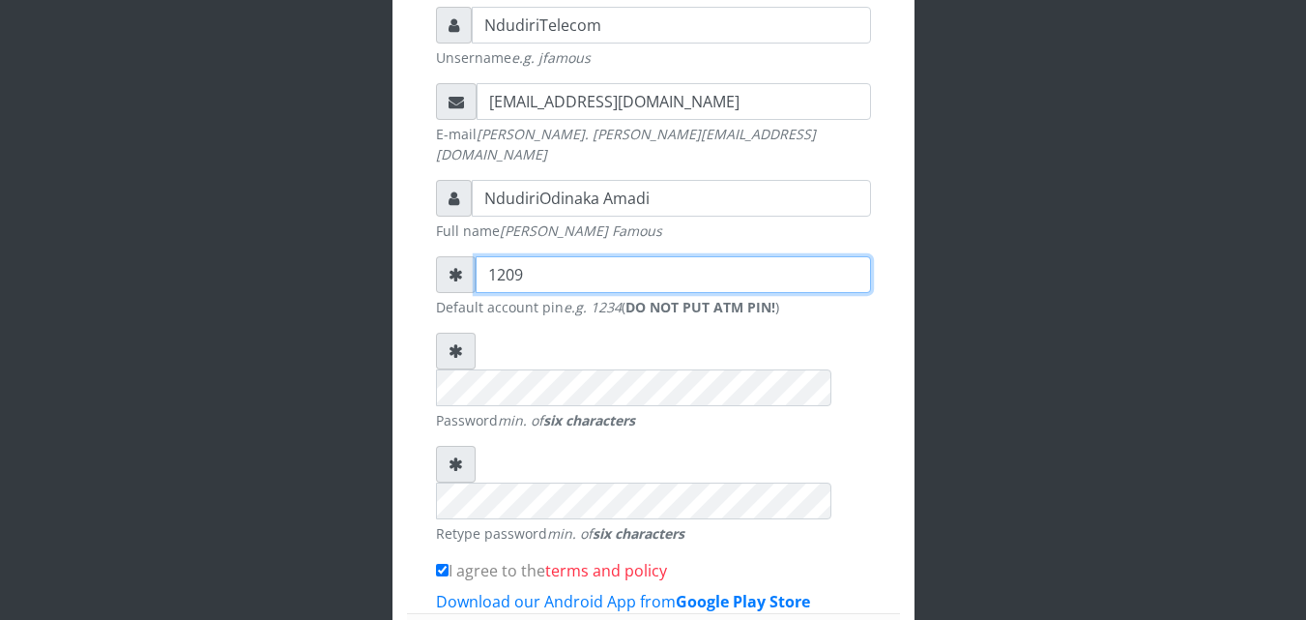
scroll to position [539, 0]
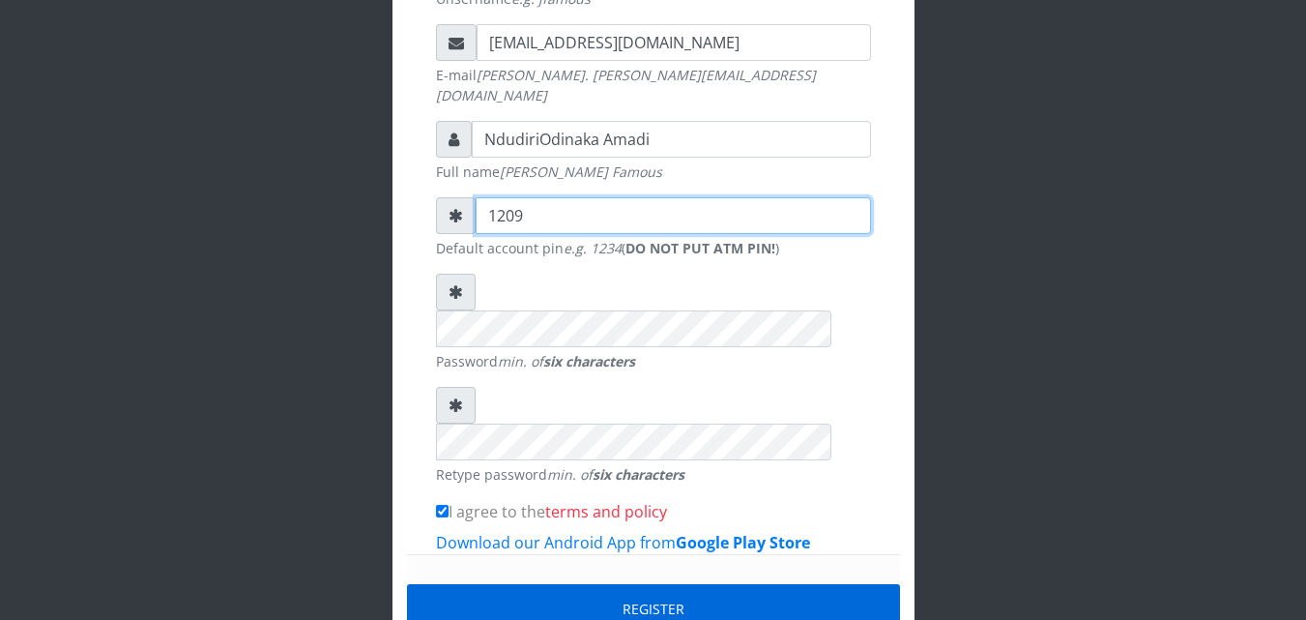
type input "1209"
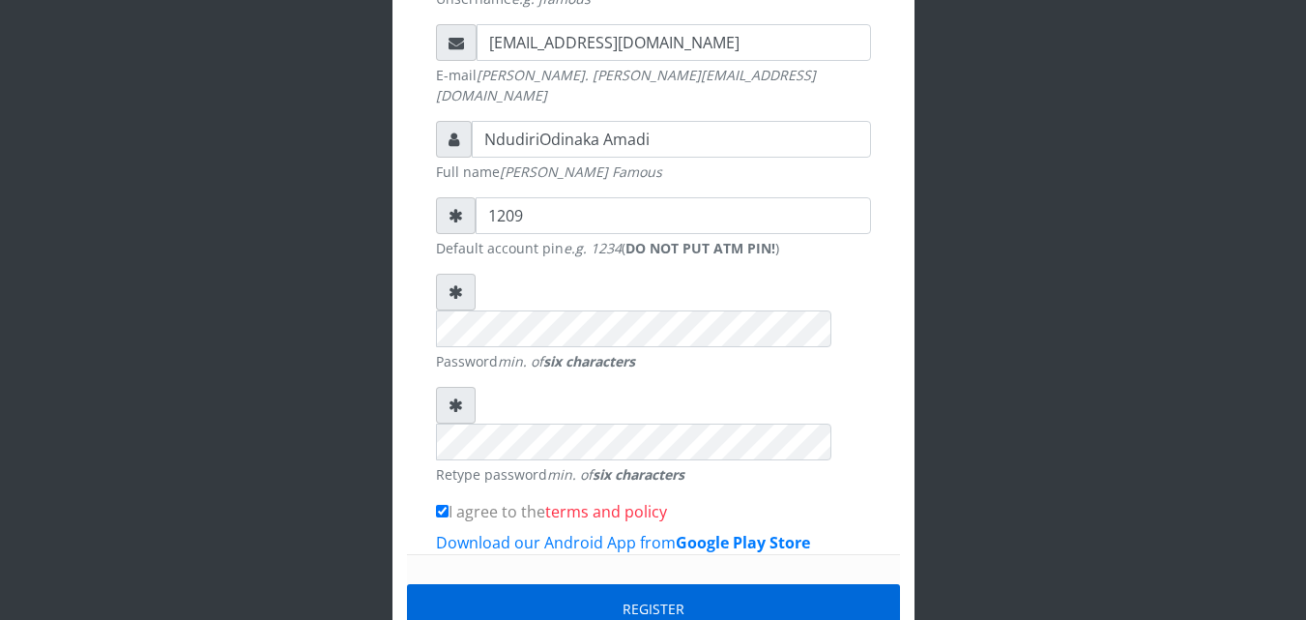
click at [768, 584] on button "Register" at bounding box center [653, 608] width 493 height 49
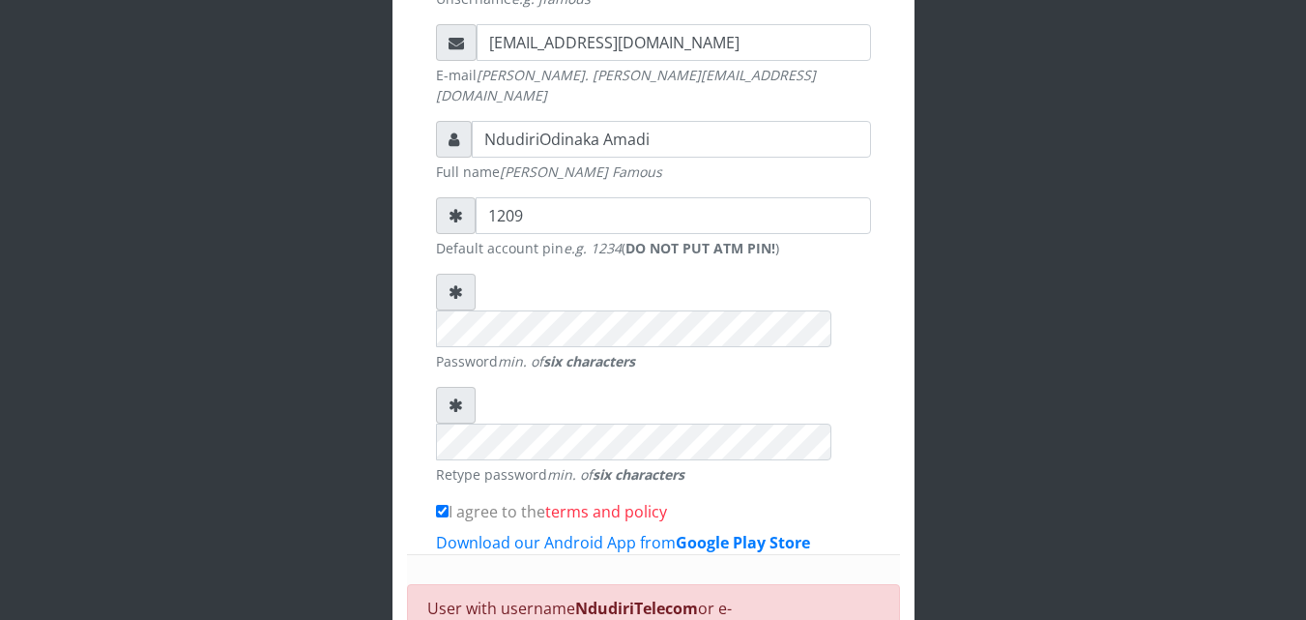
scroll to position [579, 0]
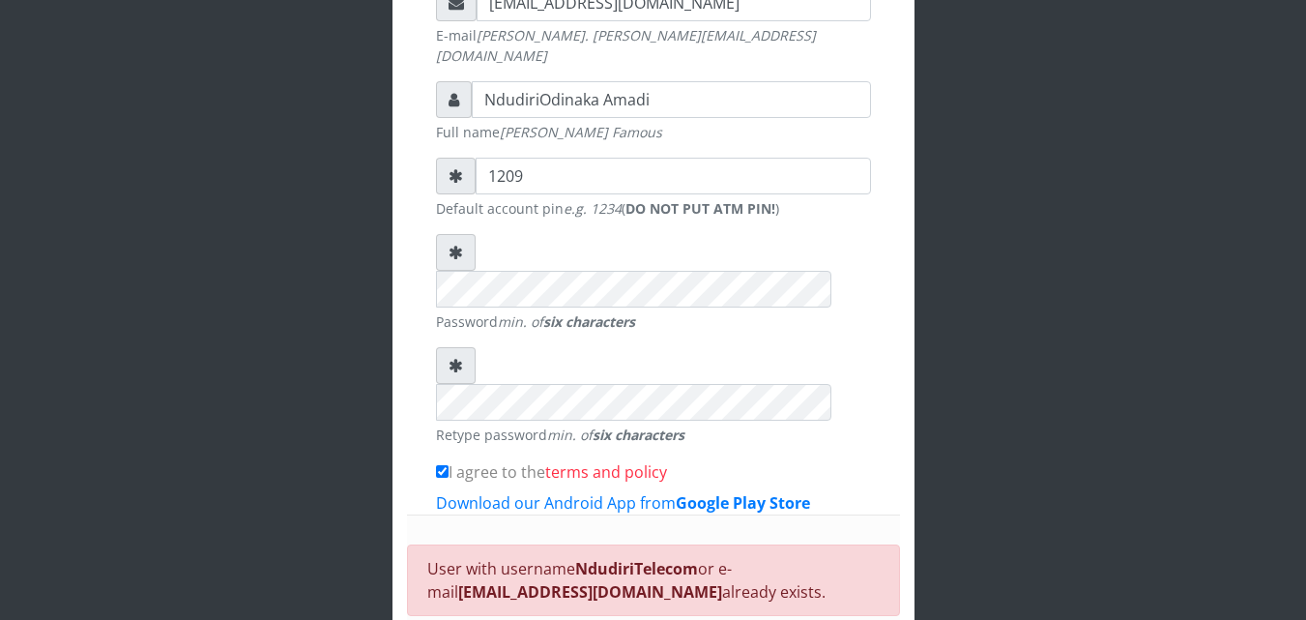
click at [633, 544] on div "User with username NdudiriTelecom or e-mail ndudiriodinakaamadi@gmail.com alrea…" at bounding box center [653, 580] width 493 height 72
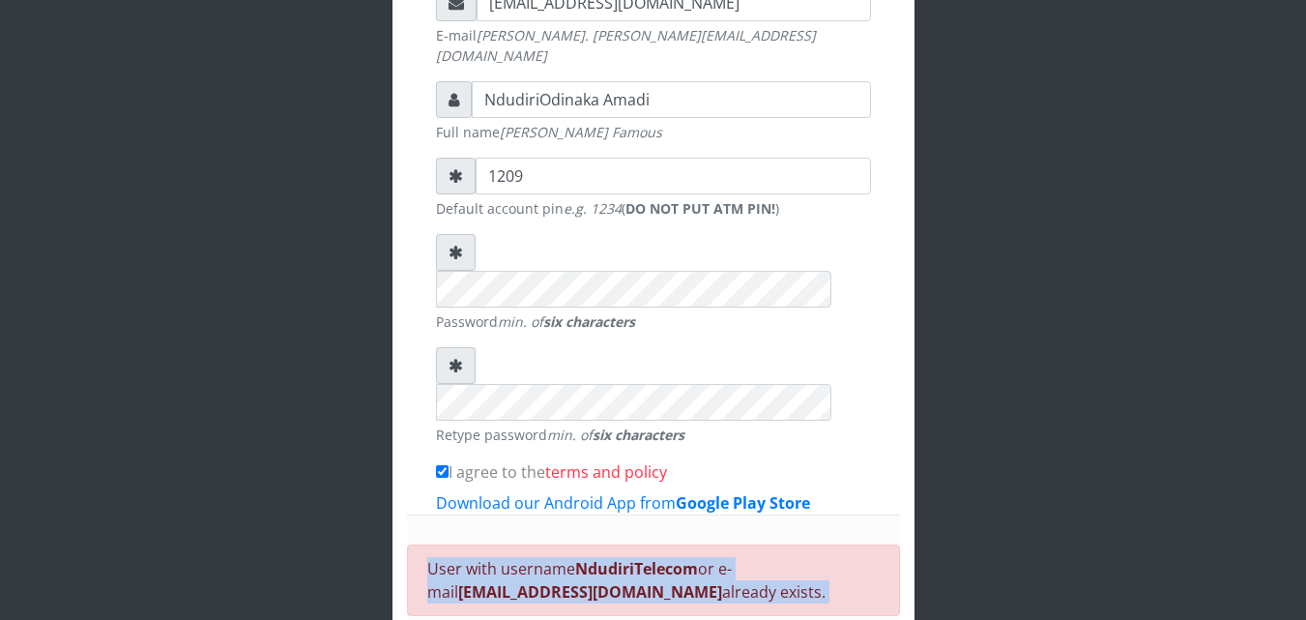
click at [633, 544] on div "User with username NdudiriTelecom or e-mail ndudiriodinakaamadi@gmail.com alrea…" at bounding box center [653, 580] width 493 height 72
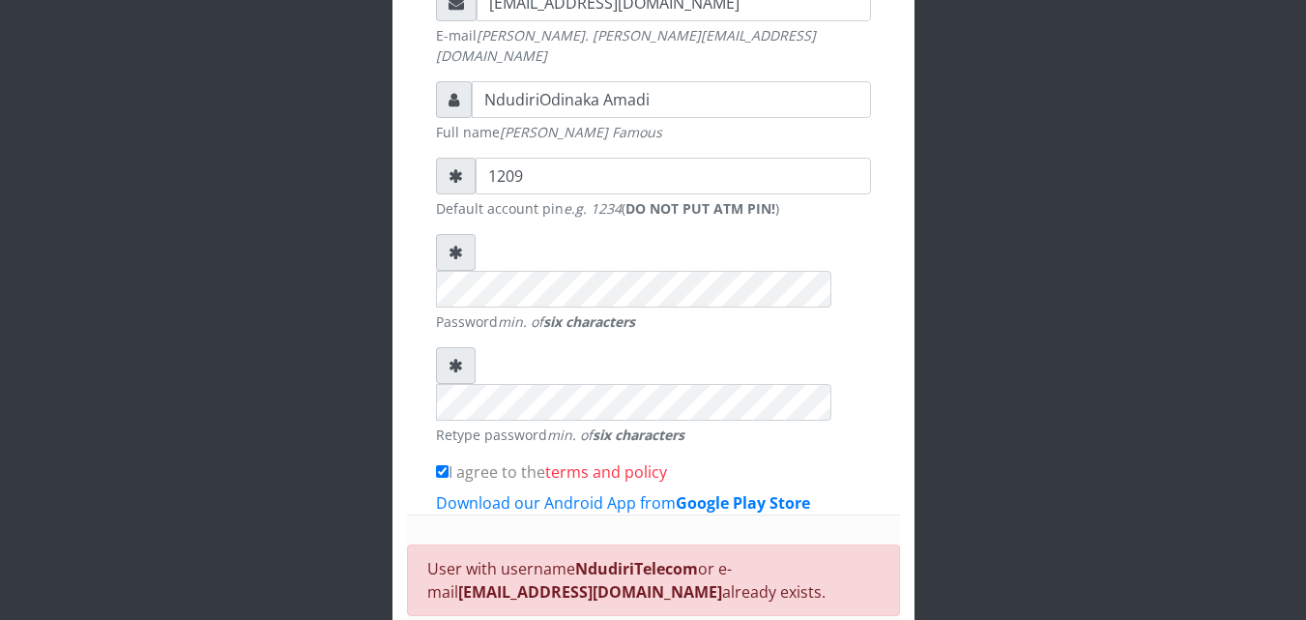
click at [445, 465] on input "I agree to the terms and policy" at bounding box center [442, 471] width 13 height 13
click at [443, 465] on input "I agree to the terms and policy" at bounding box center [442, 471] width 13 height 13
checkbox input "true"
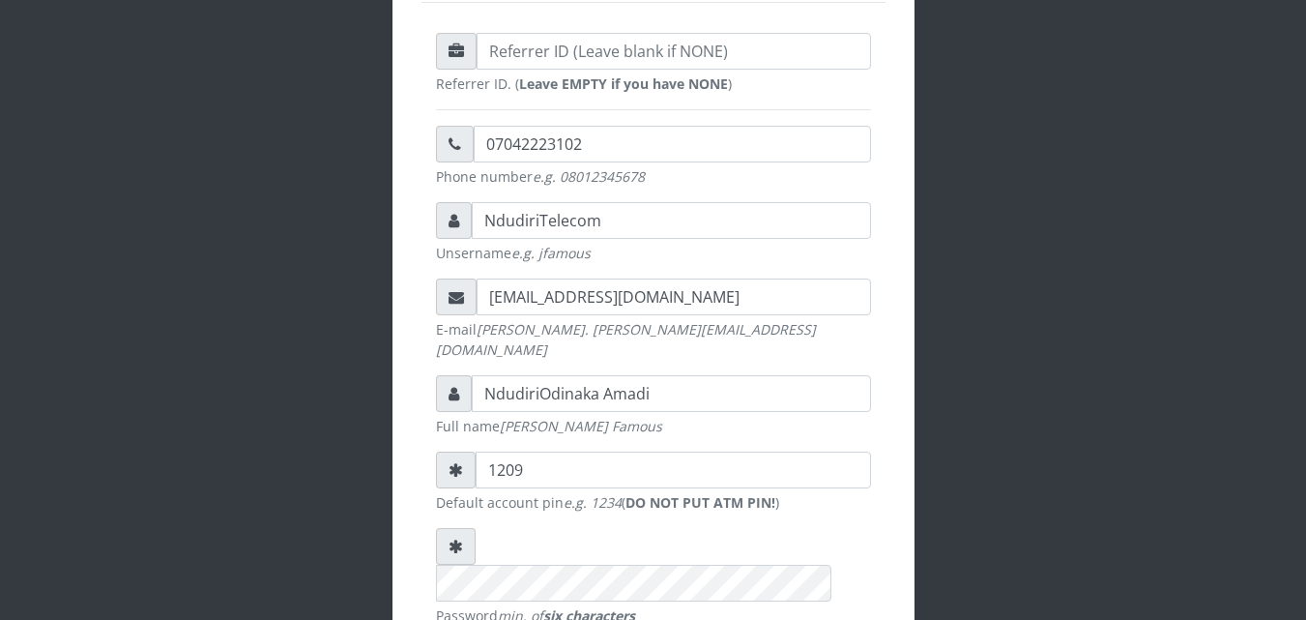
scroll to position [278, 0]
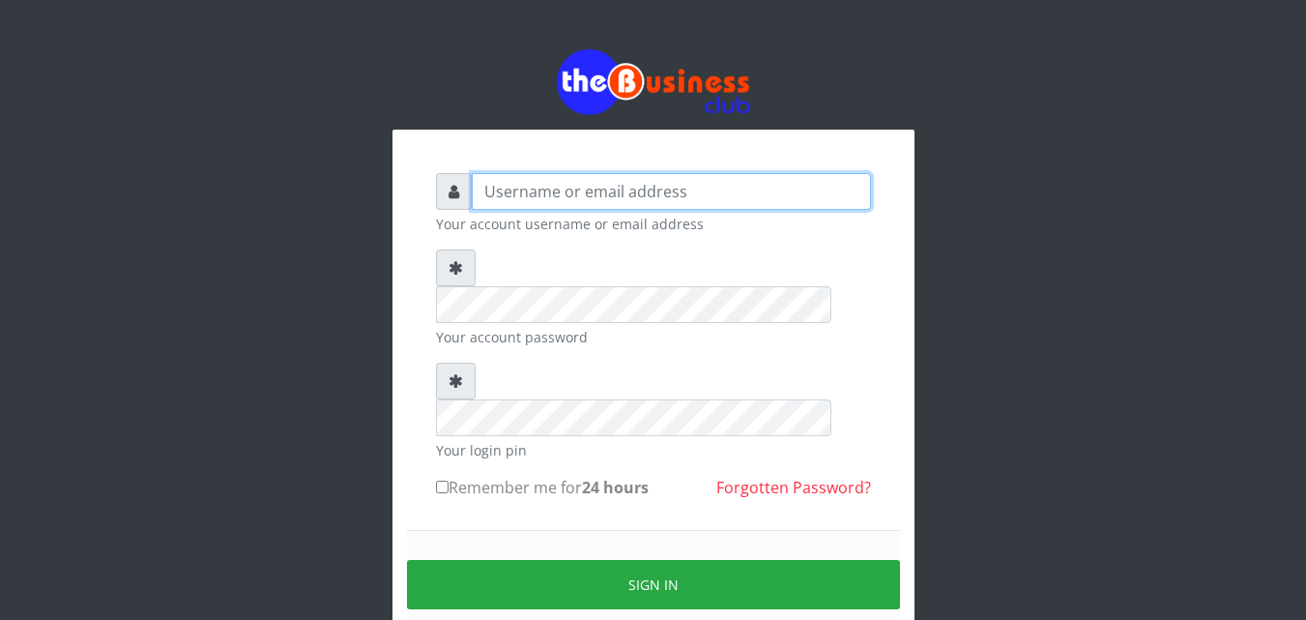
click at [578, 189] on input "text" at bounding box center [671, 191] width 399 height 37
type input "Ndudiri [PERSON_NAME]"
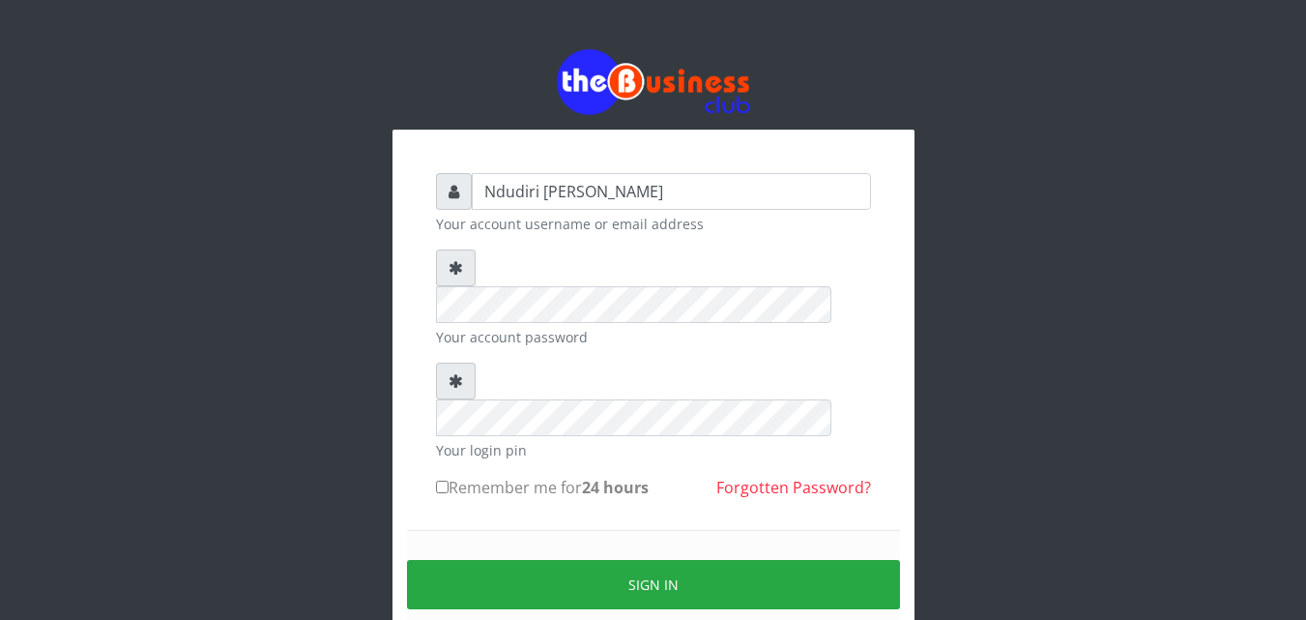
click at [442, 480] on input "Remember me for 24 hours" at bounding box center [442, 486] width 13 height 13
checkbox input "true"
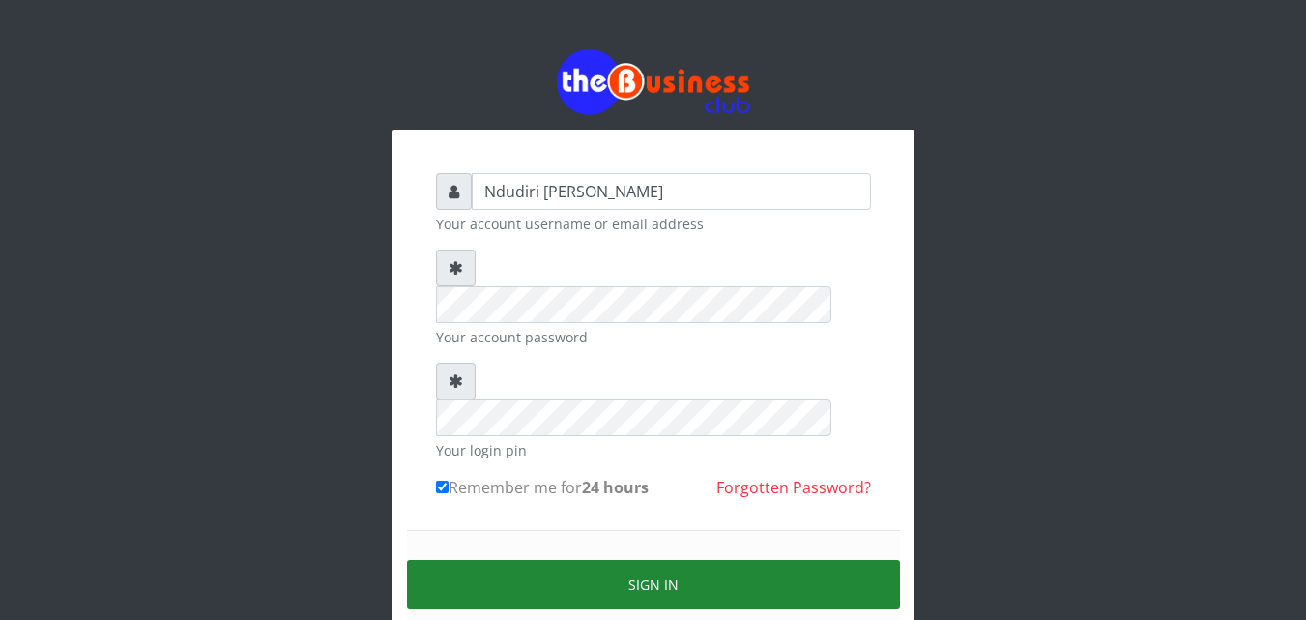
click at [609, 560] on button "Sign in" at bounding box center [653, 584] width 493 height 49
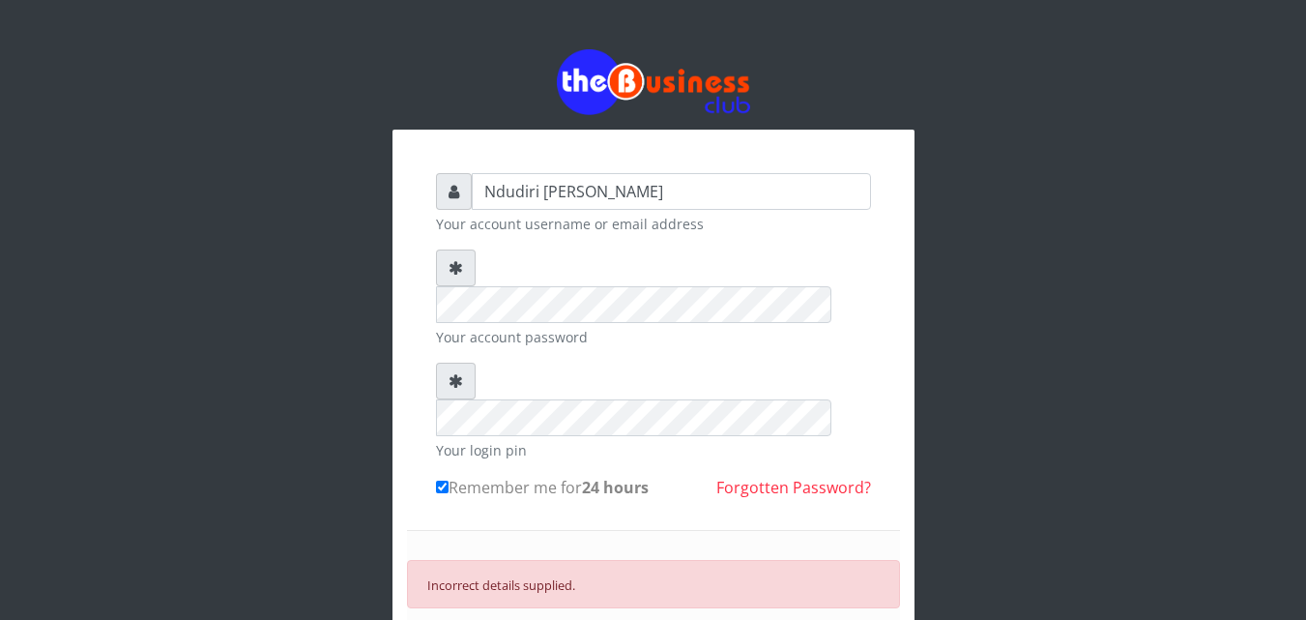
click at [542, 188] on input "Ndudiri Dinaka Amadi" at bounding box center [671, 191] width 399 height 37
click at [552, 188] on input "Ndudiri Dinaka Amadi" at bounding box center [671, 191] width 399 height 37
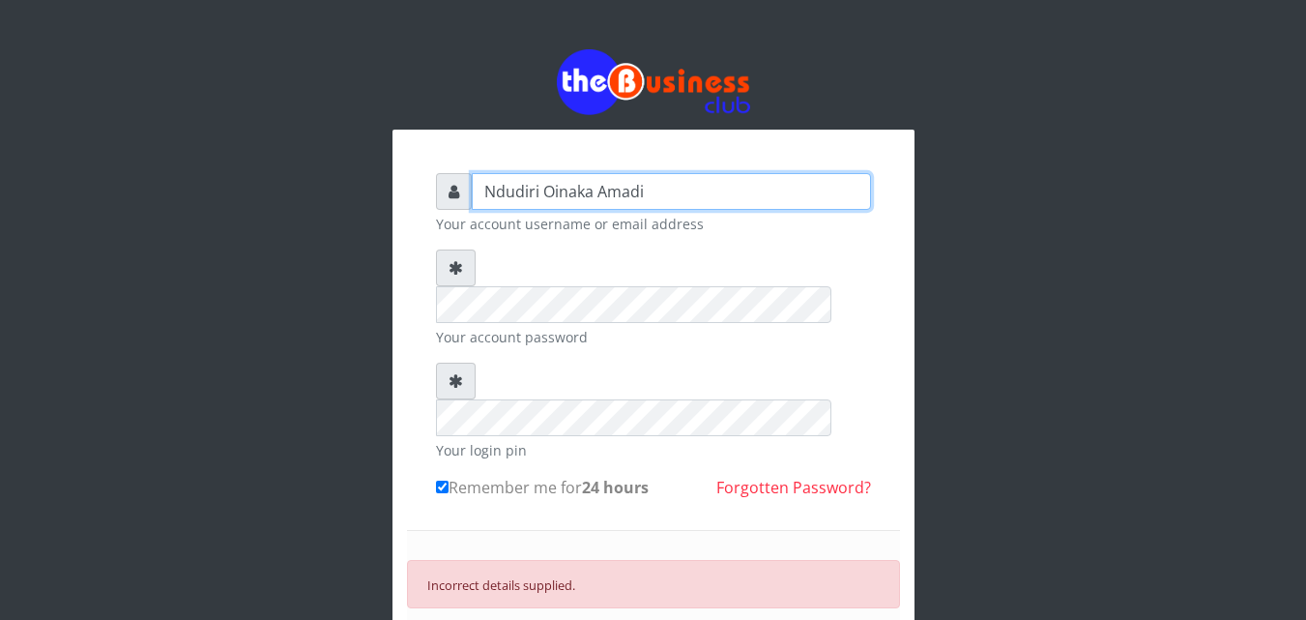
click at [555, 190] on input "Ndudiri Oinaka Amadi" at bounding box center [671, 191] width 399 height 37
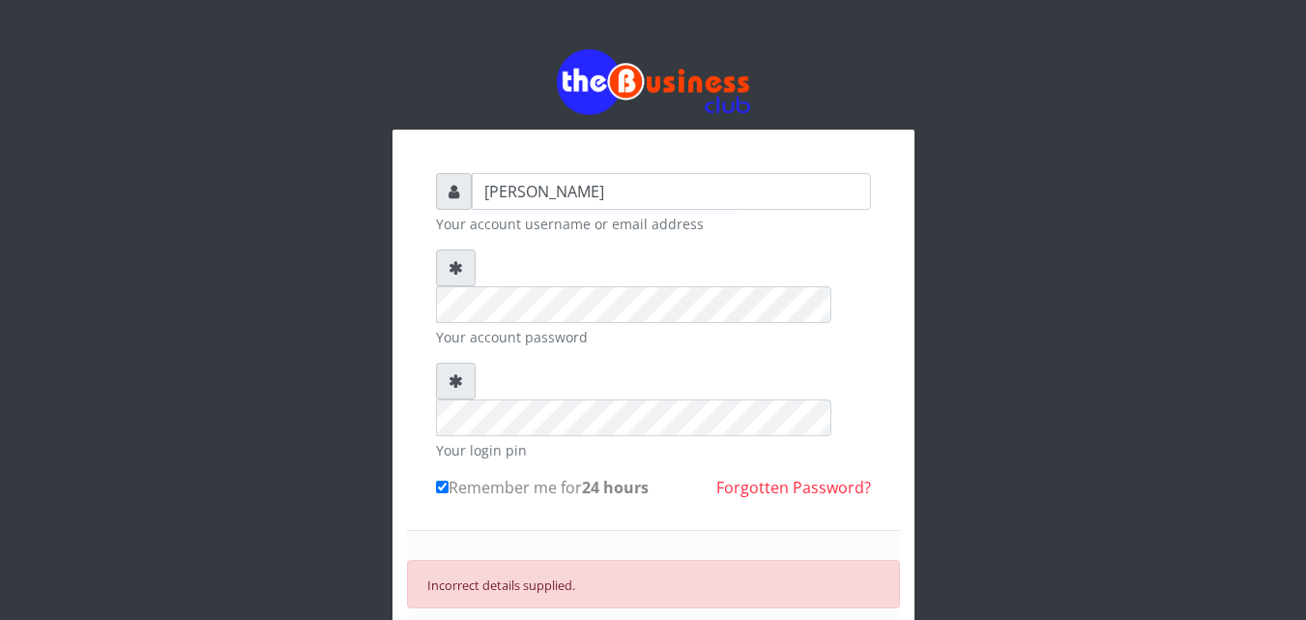
click at [661, 192] on input "Ndudiri Odinaka Amadi" at bounding box center [671, 191] width 399 height 37
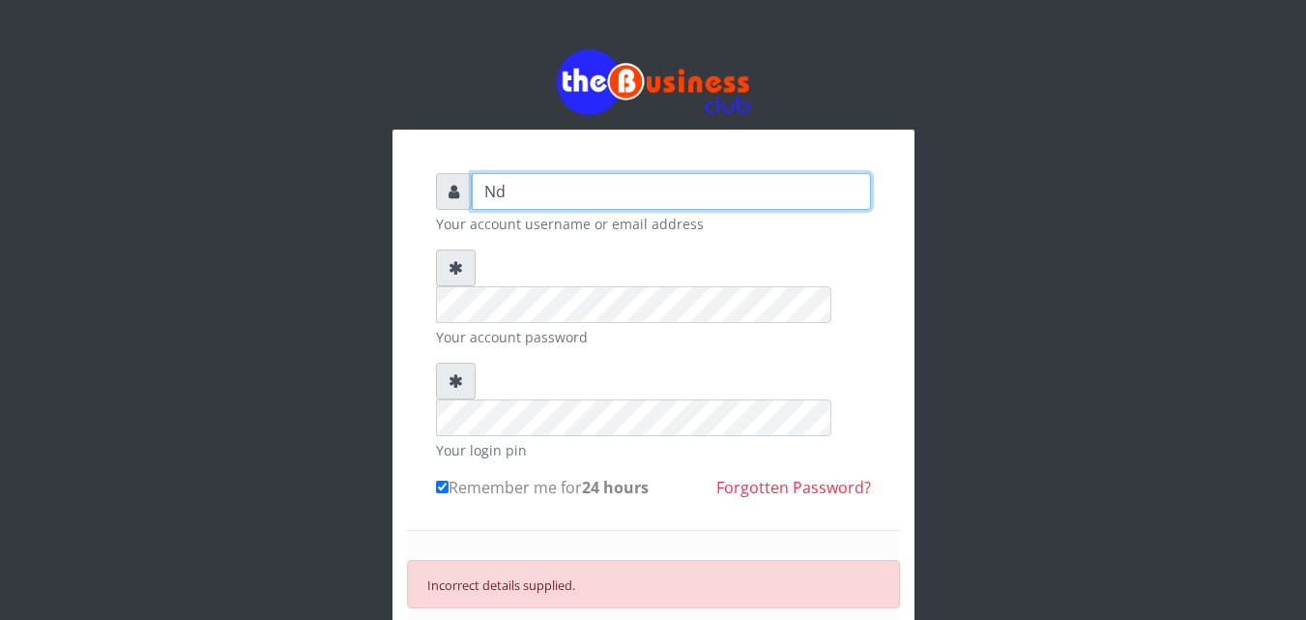
type input "N"
type input "ndudiriodinakaamadi@gmail,com"
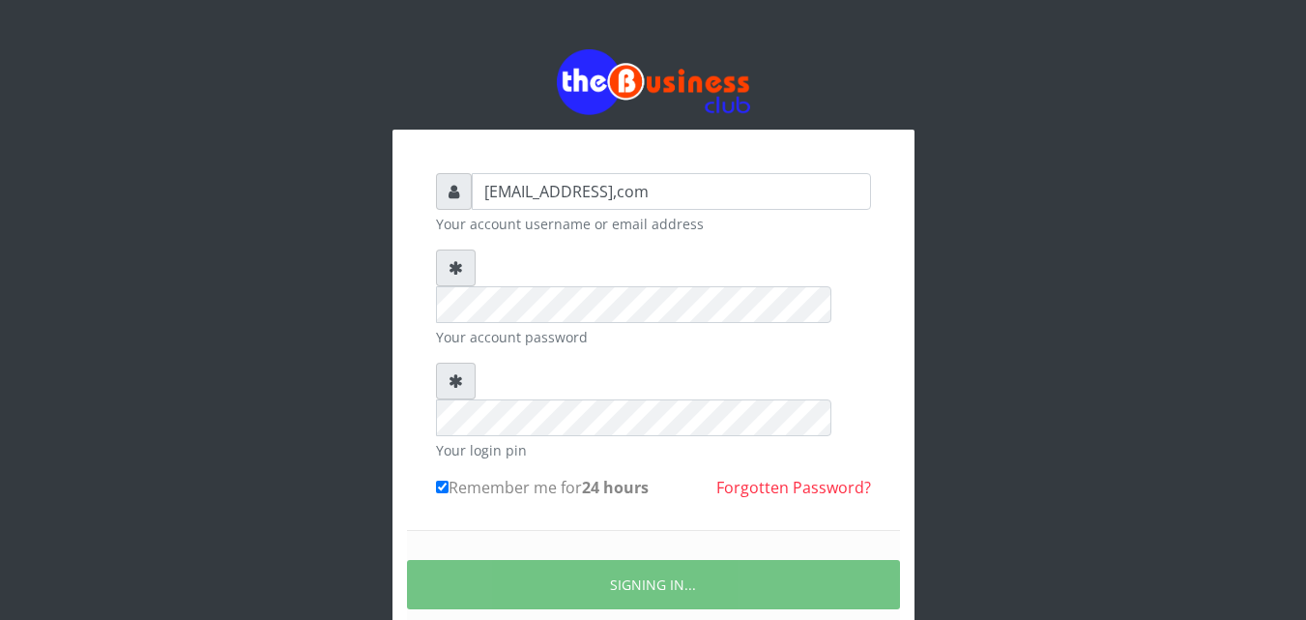
click at [1055, 244] on div "ndudiriodinakaamadi@gmail,com Your account username or email address Your accou…" at bounding box center [653, 384] width 1102 height 768
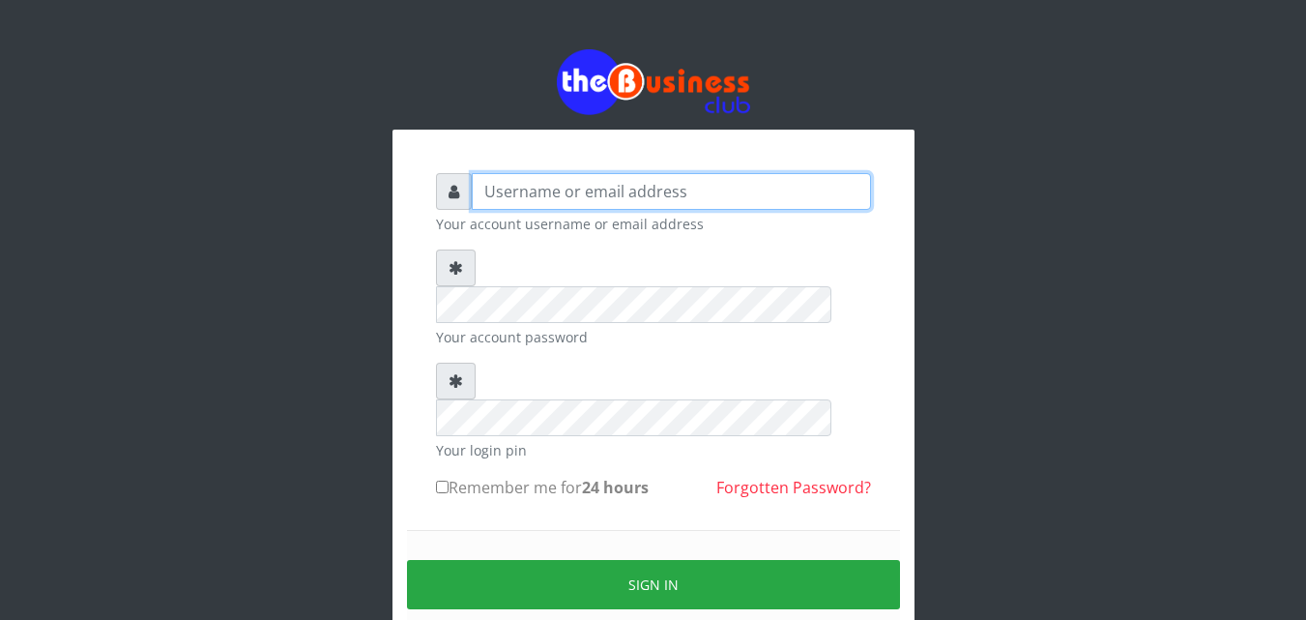
click at [624, 186] on input "text" at bounding box center [671, 191] width 399 height 37
type input "[PERSON_NAME]"
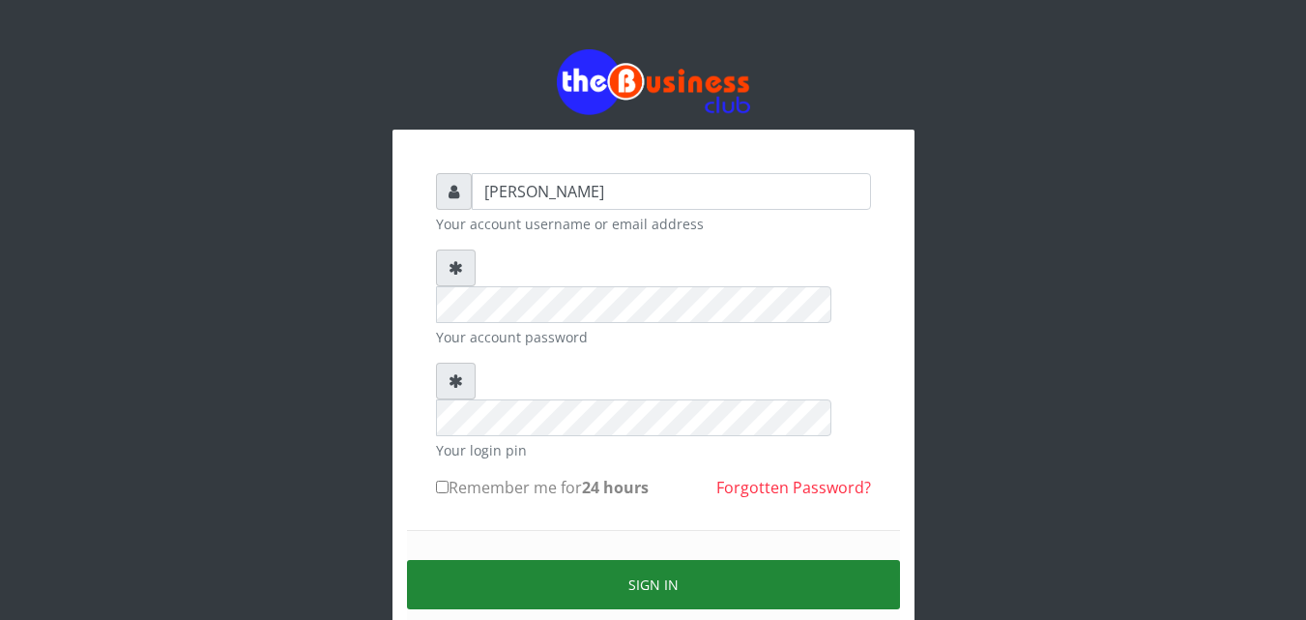
click at [600, 560] on button "Sign in" at bounding box center [653, 584] width 493 height 49
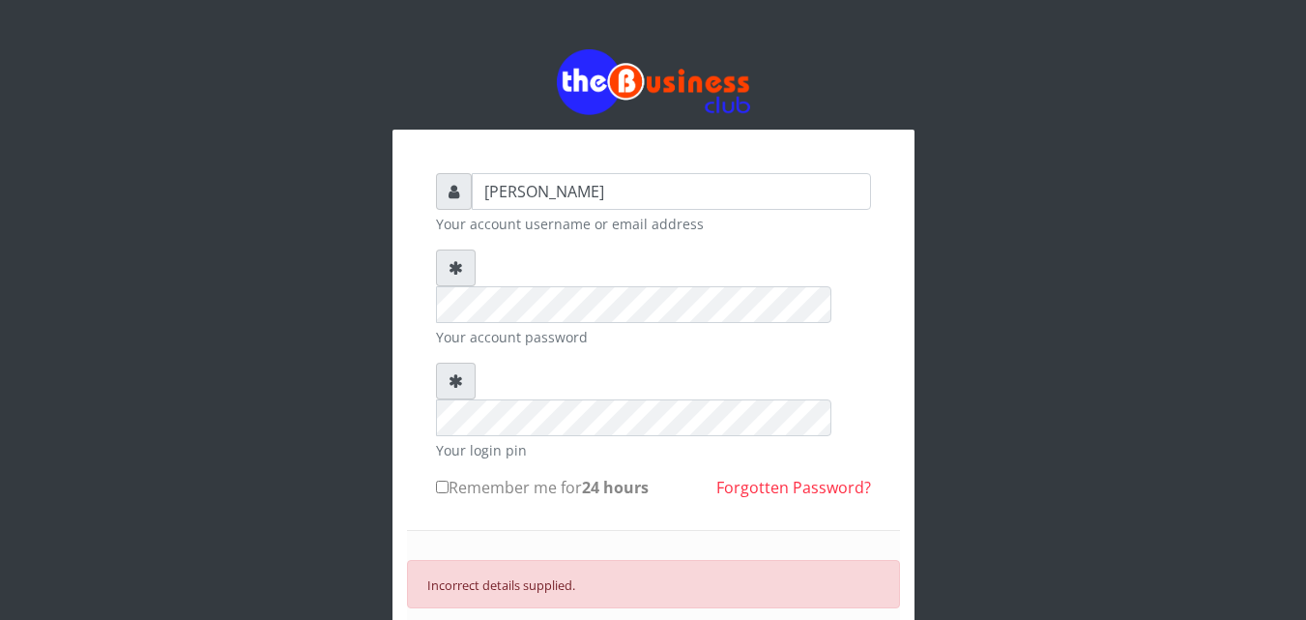
click at [444, 480] on input "Remember me for 24 hours" at bounding box center [442, 486] width 13 height 13
checkbox input "true"
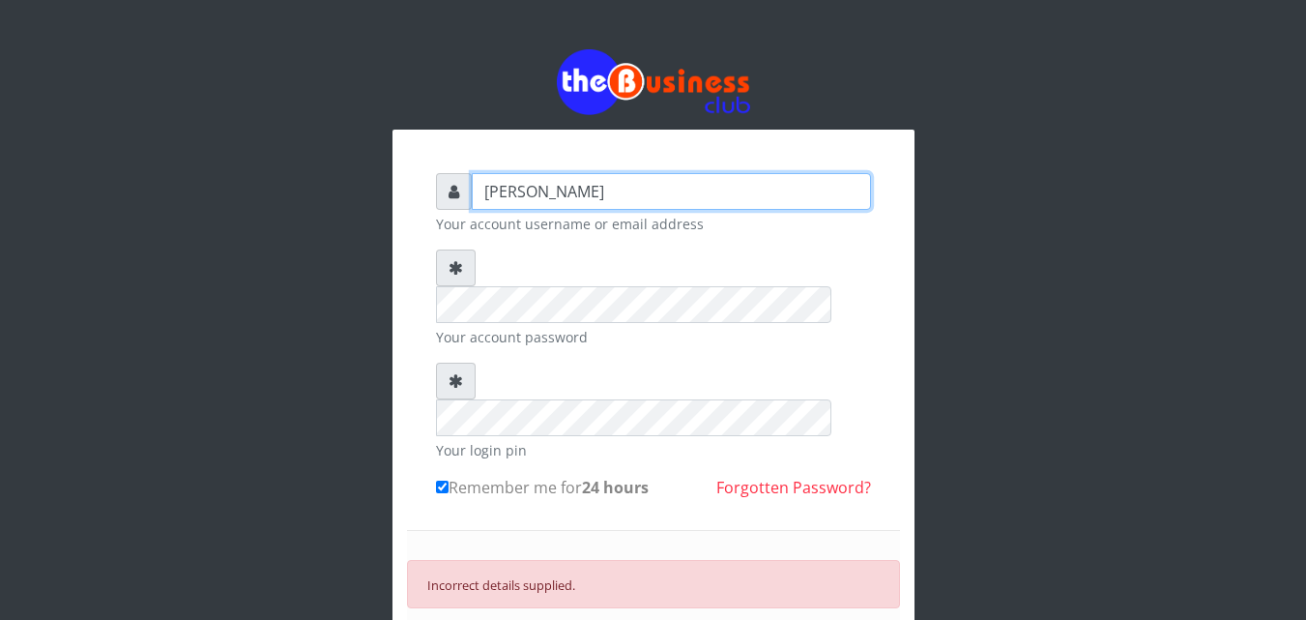
click at [654, 188] on input "Ndudiri Odinaka Amadi" at bounding box center [671, 191] width 399 height 37
type input "N"
type input "ndudiriodinakaamadi@gmail.com"
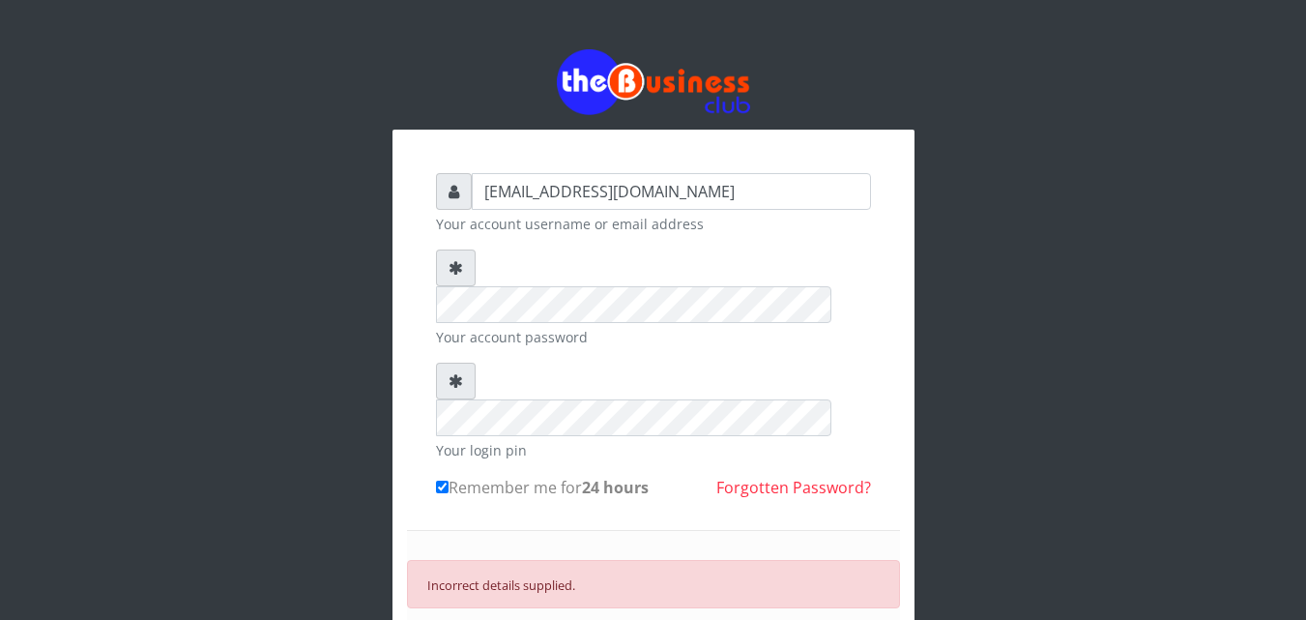
click at [585, 560] on div "Incorrect details supplied." at bounding box center [653, 584] width 493 height 48
